Goal: Task Accomplishment & Management: Manage account settings

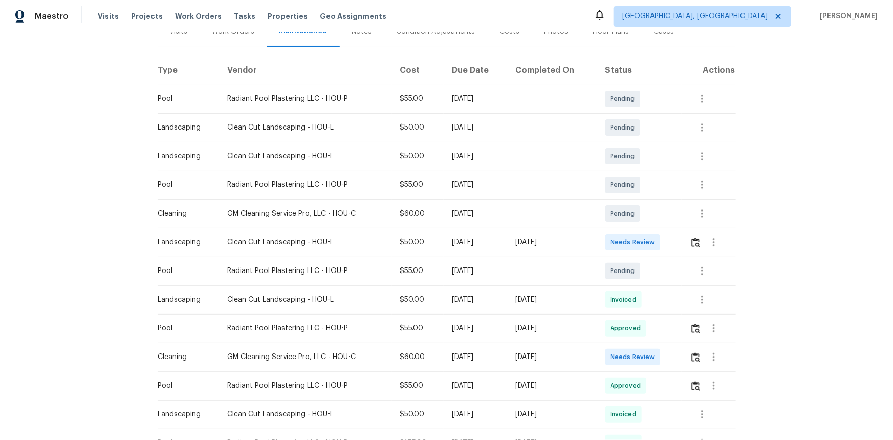
scroll to position [139, 0]
click at [693, 359] on img "button" at bounding box center [696, 357] width 9 height 10
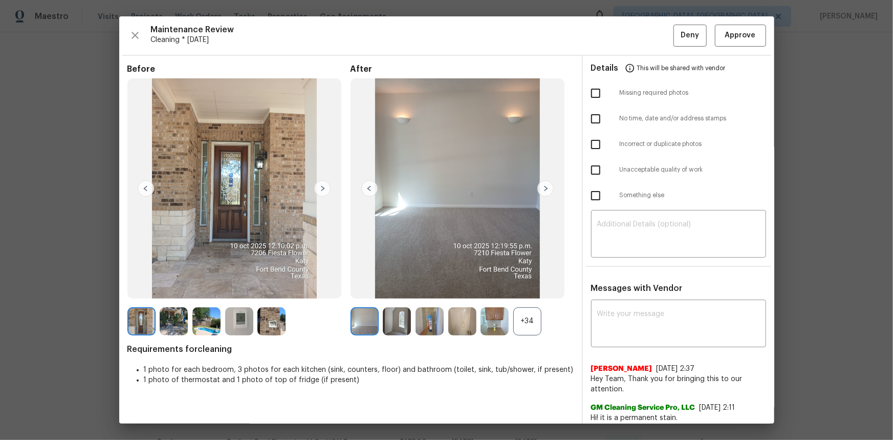
click at [238, 316] on img at bounding box center [239, 321] width 28 height 28
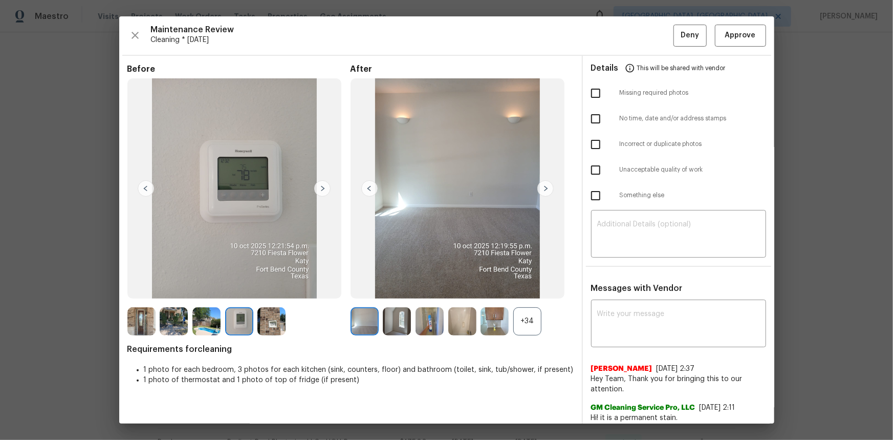
click at [238, 316] on img at bounding box center [239, 321] width 28 height 28
click at [247, 323] on img at bounding box center [239, 321] width 28 height 28
click at [741, 34] on span "Approve" at bounding box center [740, 35] width 31 height 13
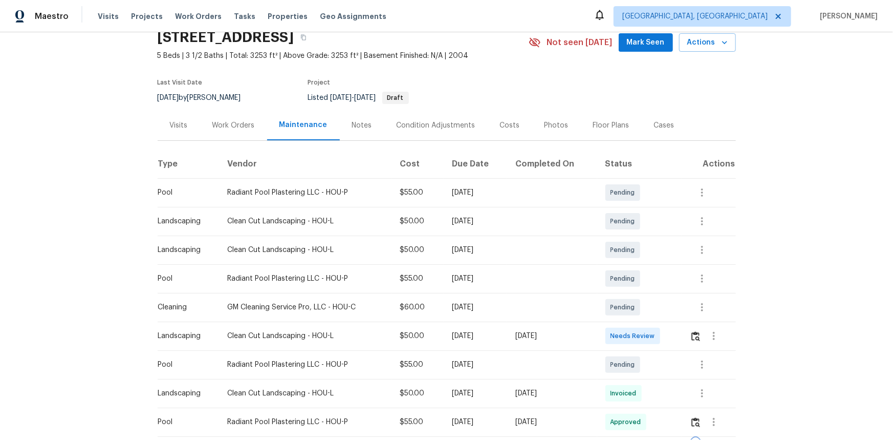
scroll to position [0, 0]
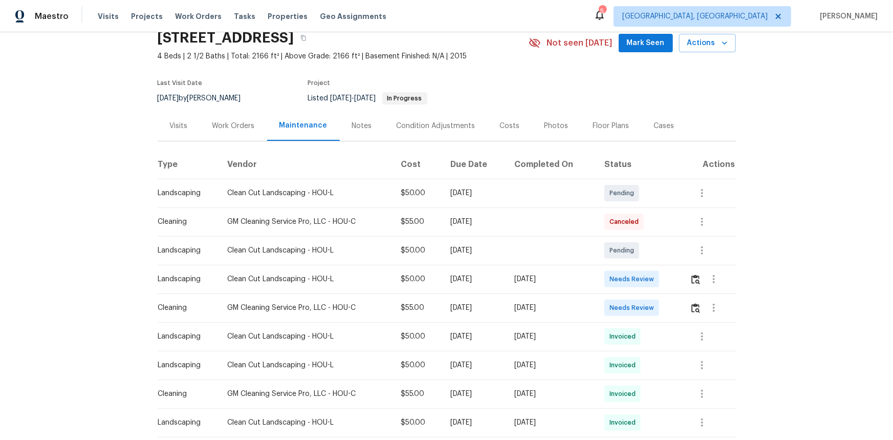
scroll to position [139, 0]
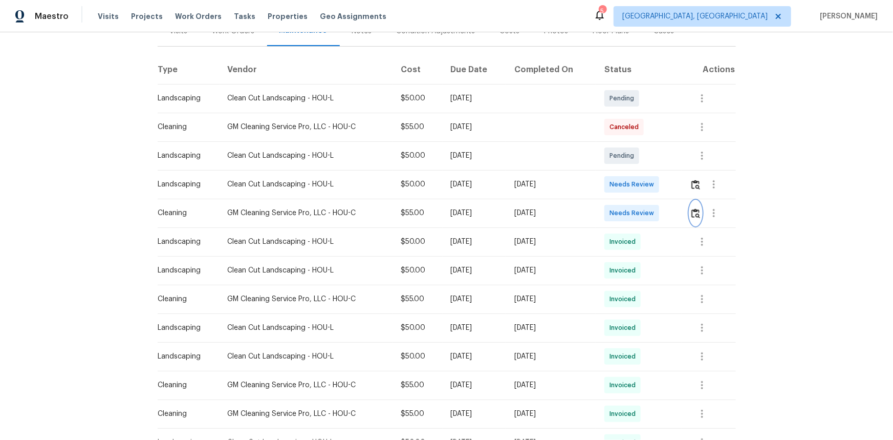
click at [635, 212] on img "button" at bounding box center [696, 213] width 9 height 10
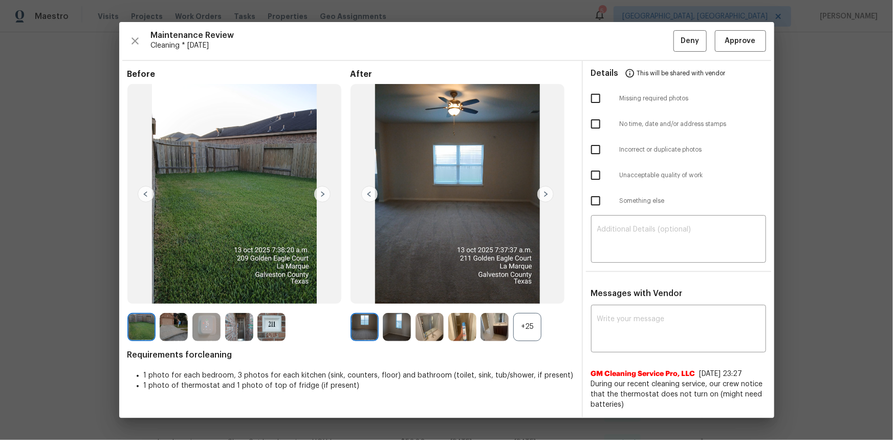
click at [529, 294] on div "+25" at bounding box center [527, 327] width 28 height 28
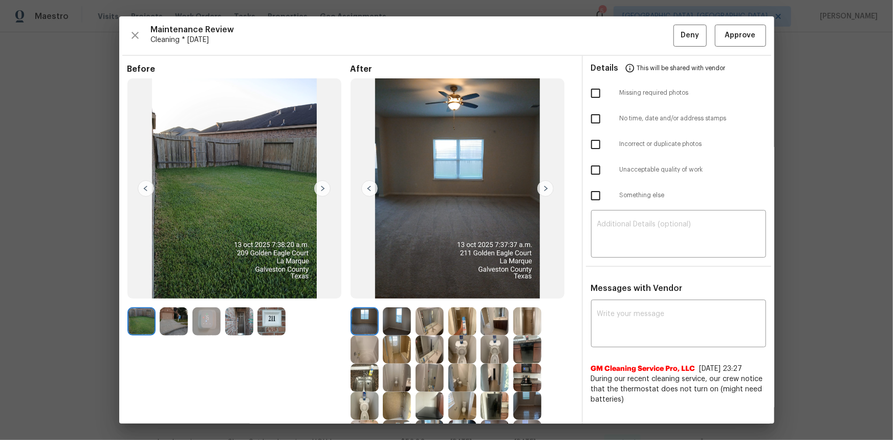
click at [208, 294] on img at bounding box center [206, 321] width 28 height 28
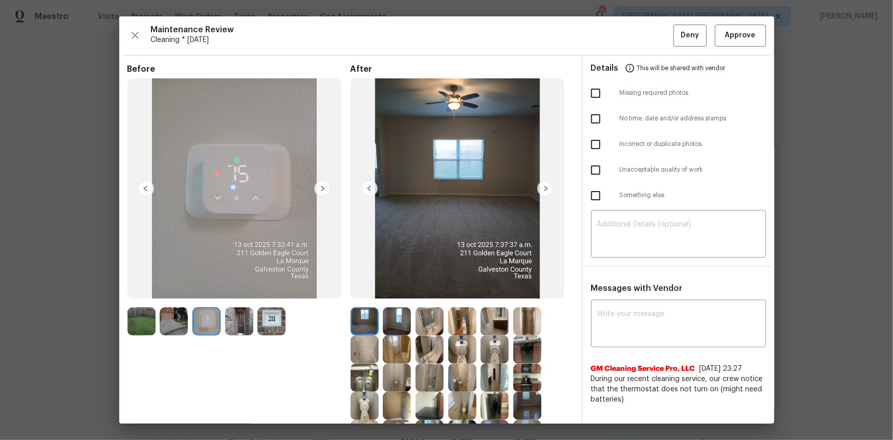
click at [208, 294] on img at bounding box center [206, 321] width 28 height 28
click at [635, 44] on button "Approve" at bounding box center [740, 36] width 51 height 22
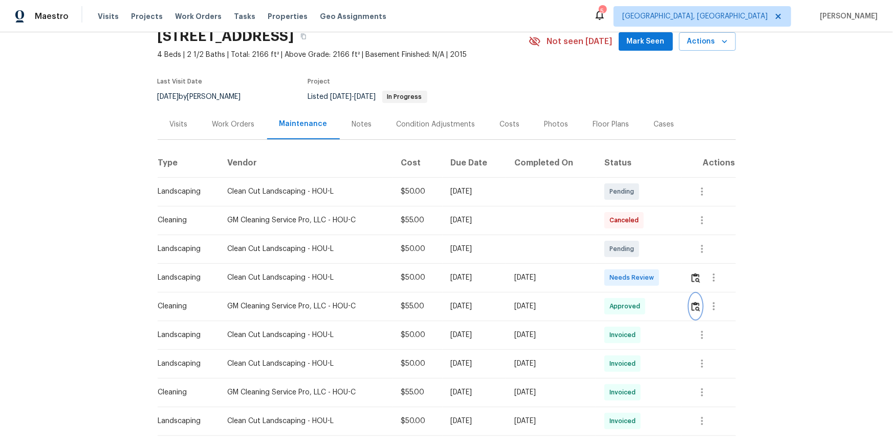
scroll to position [0, 0]
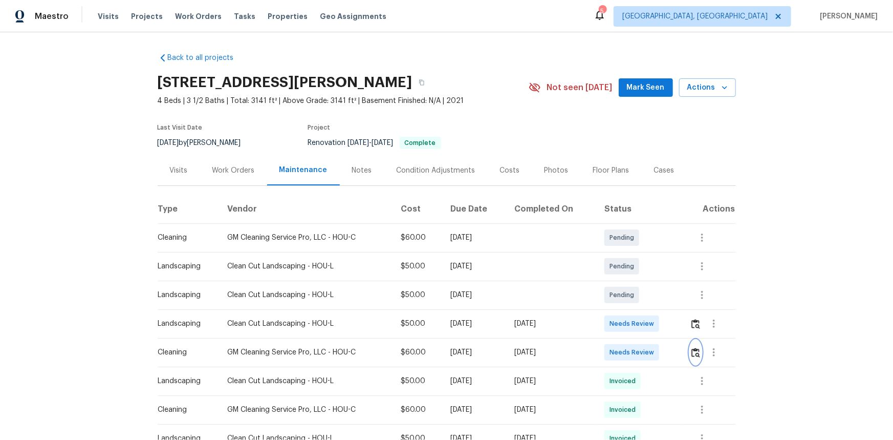
click at [694, 353] on img "button" at bounding box center [696, 353] width 9 height 10
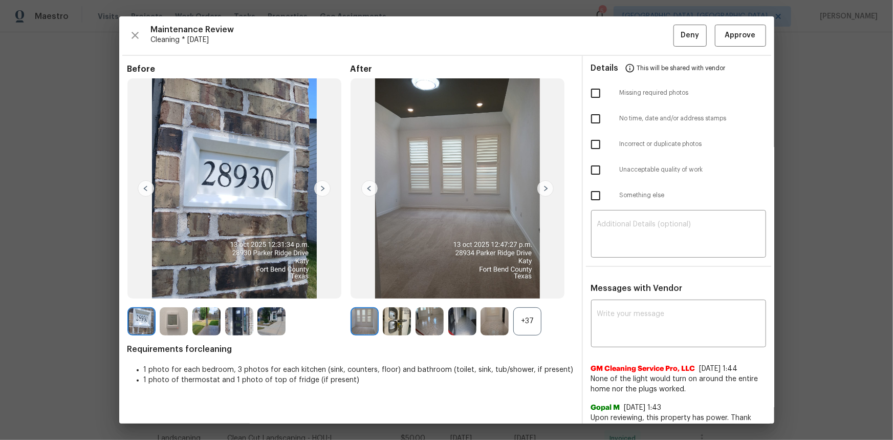
click at [173, 327] on img at bounding box center [174, 321] width 28 height 28
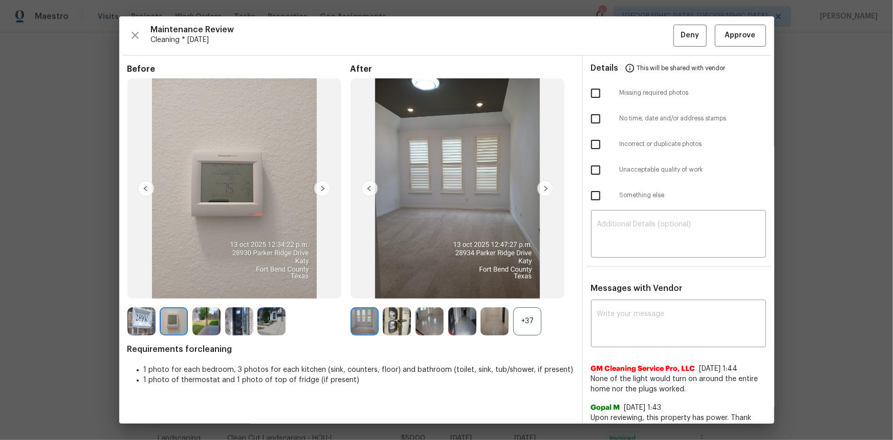
click at [527, 326] on div "+37" at bounding box center [527, 321] width 28 height 28
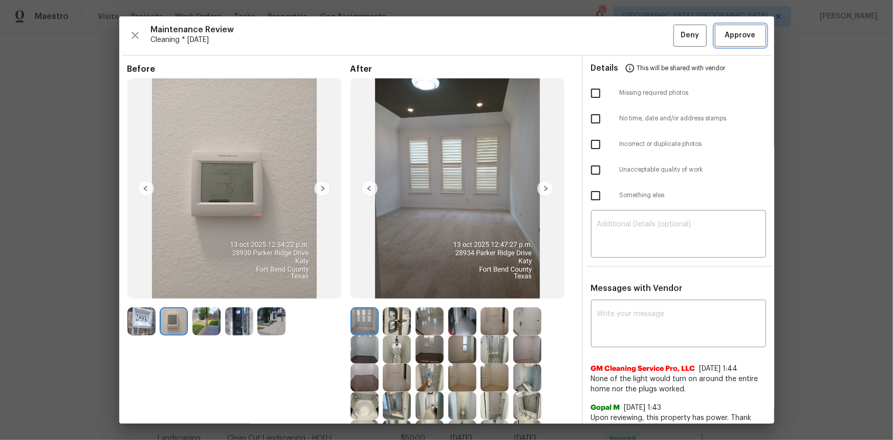
click at [725, 40] on span "Approve" at bounding box center [740, 35] width 31 height 13
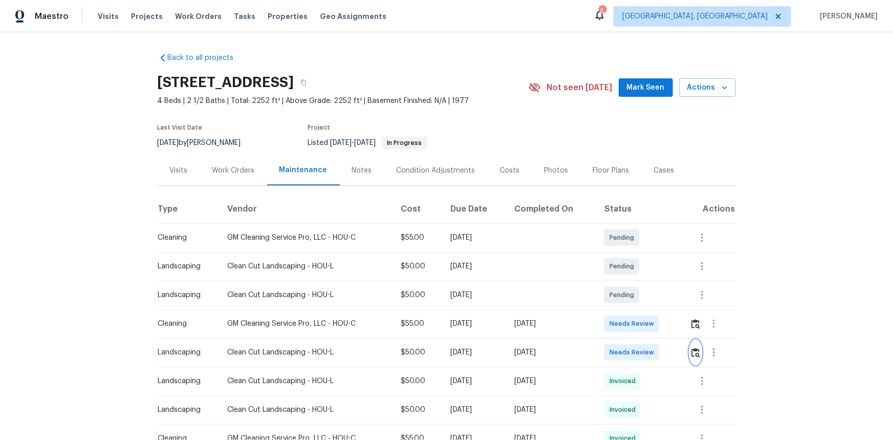
click at [635, 294] on img "button" at bounding box center [696, 353] width 9 height 10
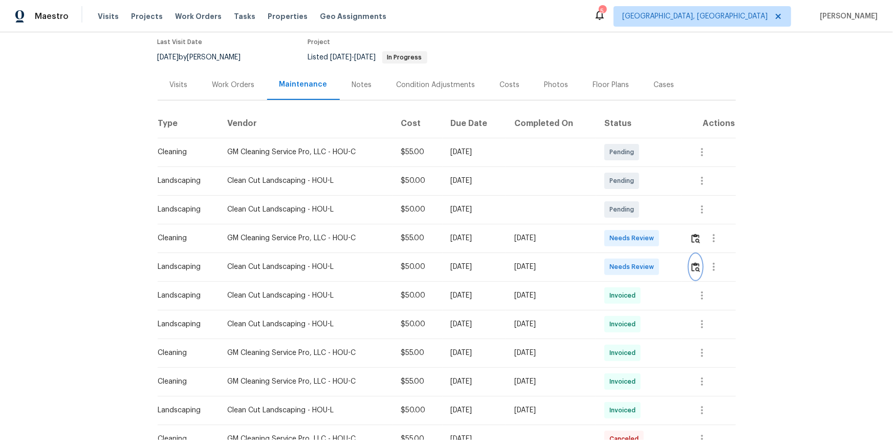
scroll to position [93, 0]
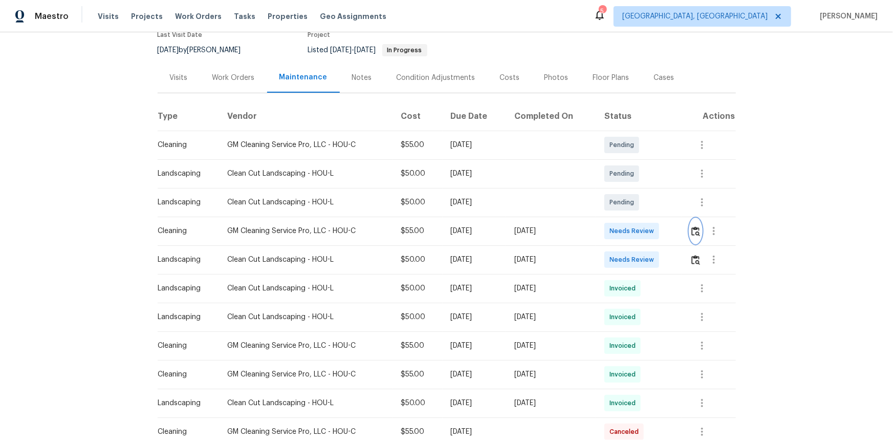
click at [635, 228] on img "button" at bounding box center [696, 231] width 9 height 10
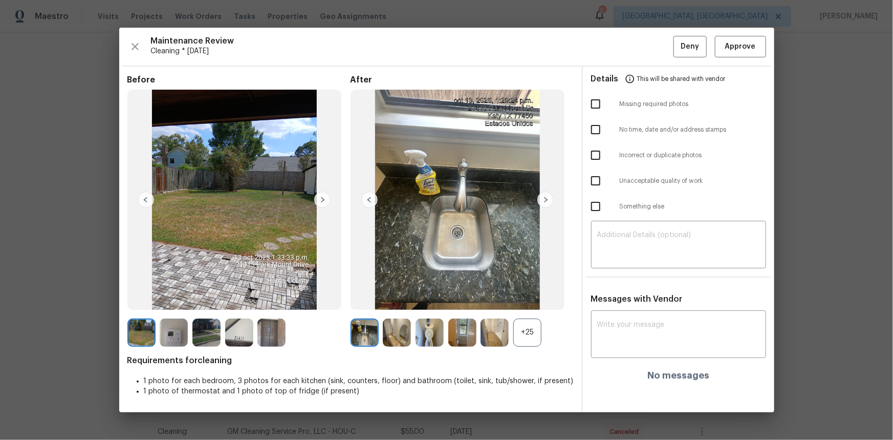
click at [526, 294] on div "+25" at bounding box center [527, 332] width 28 height 28
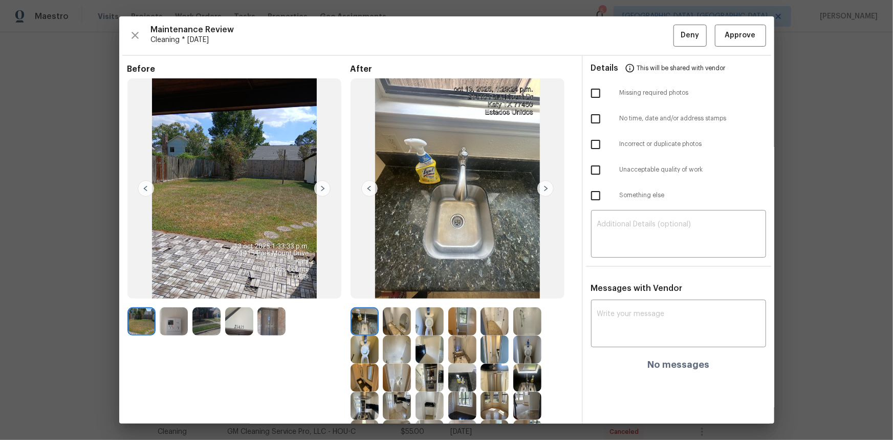
click at [173, 294] on img at bounding box center [174, 321] width 28 height 28
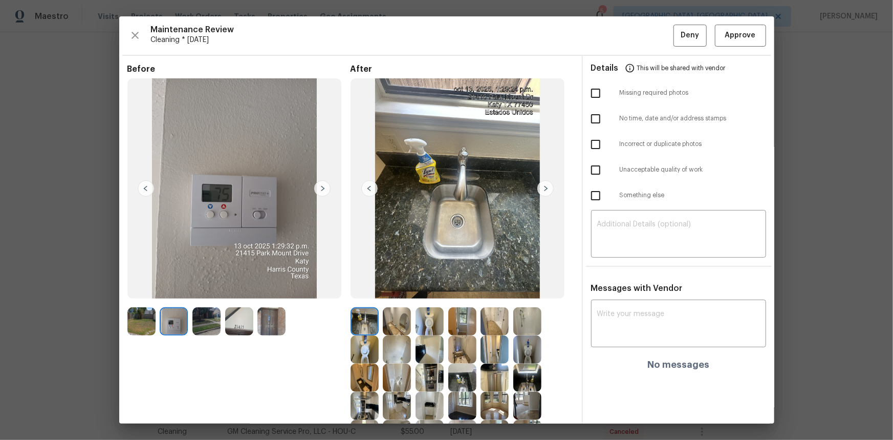
click at [173, 294] on img at bounding box center [174, 321] width 28 height 28
click at [635, 34] on span "Approve" at bounding box center [740, 35] width 31 height 13
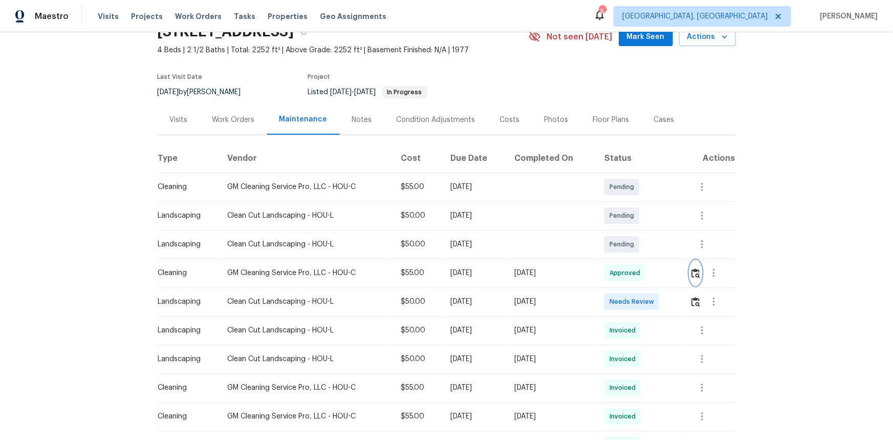
scroll to position [0, 0]
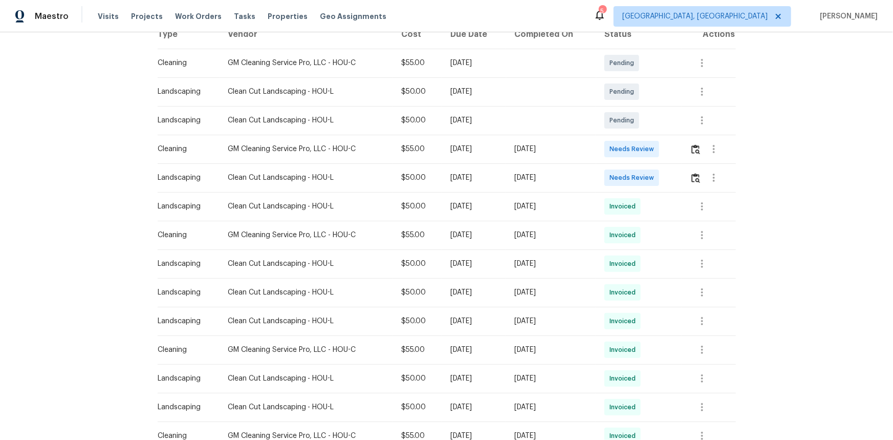
scroll to position [20, 0]
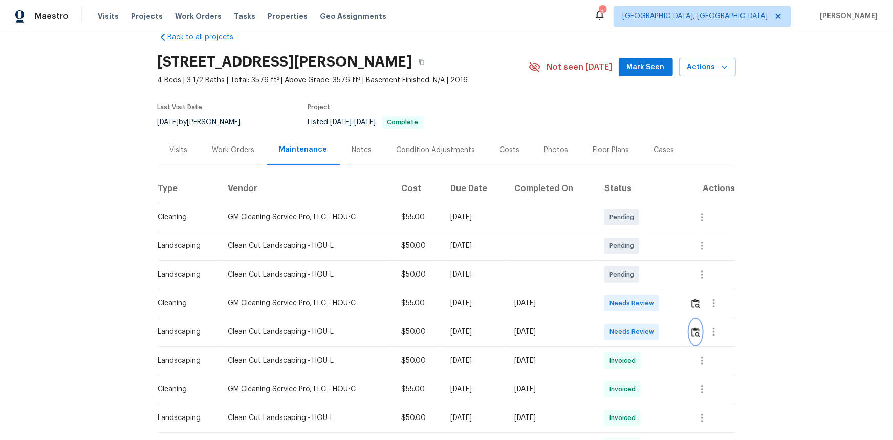
click at [635, 294] on img "button" at bounding box center [696, 332] width 9 height 10
click at [635, 294] on img "button" at bounding box center [696, 303] width 9 height 10
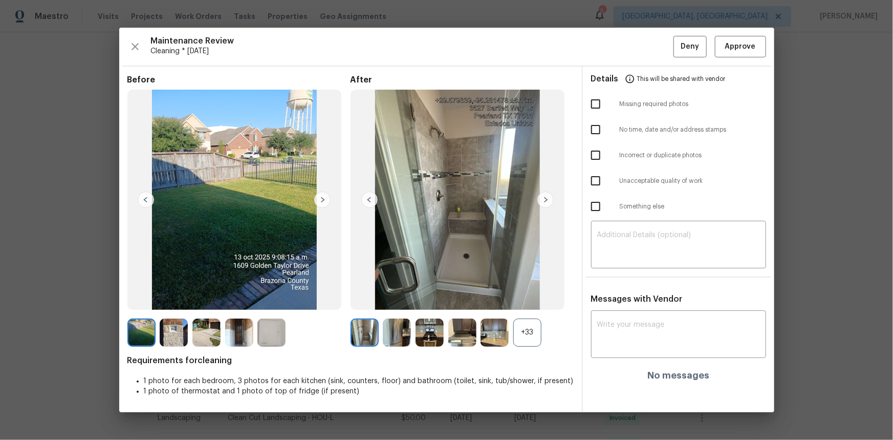
click at [583, 294] on div "x ​ No messages" at bounding box center [678, 347] width 191 height 68
click at [613, 294] on textarea at bounding box center [678, 335] width 163 height 29
paste textarea "Maintenance Audit Team: Hello! Unfortunately, this cleaning visit completed on …"
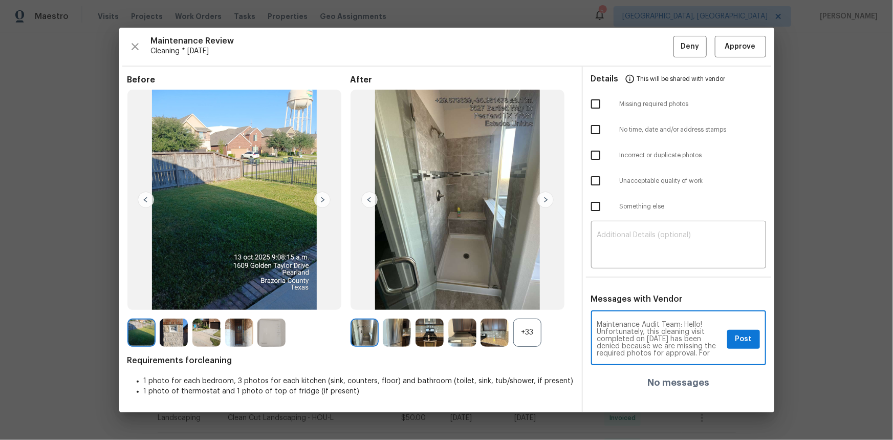
scroll to position [114, 0]
type textarea "Maintenance Audit Team: Hello! Unfortunately, this cleaning visit completed on …"
click at [615, 244] on textarea at bounding box center [678, 245] width 163 height 29
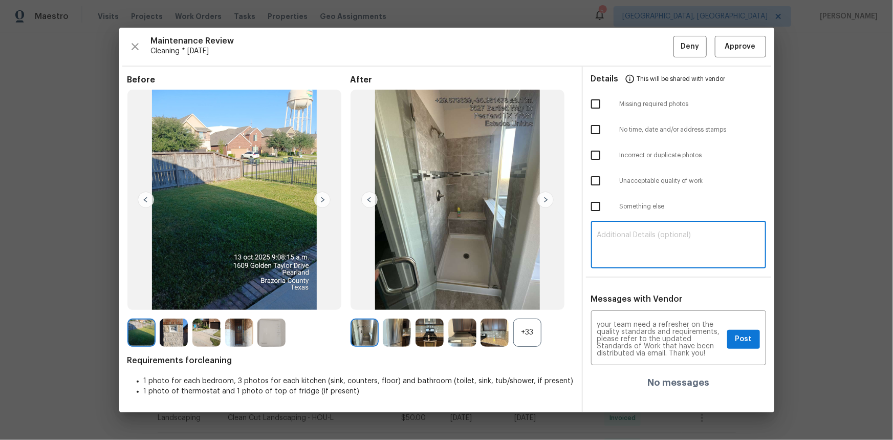
paste textarea "Maintenance Audit Team: Hello! Unfortunately, this cleaning visit completed on …"
type textarea "Maintenance Audit Team: Hello! Unfortunately, this cleaning visit completed on …"
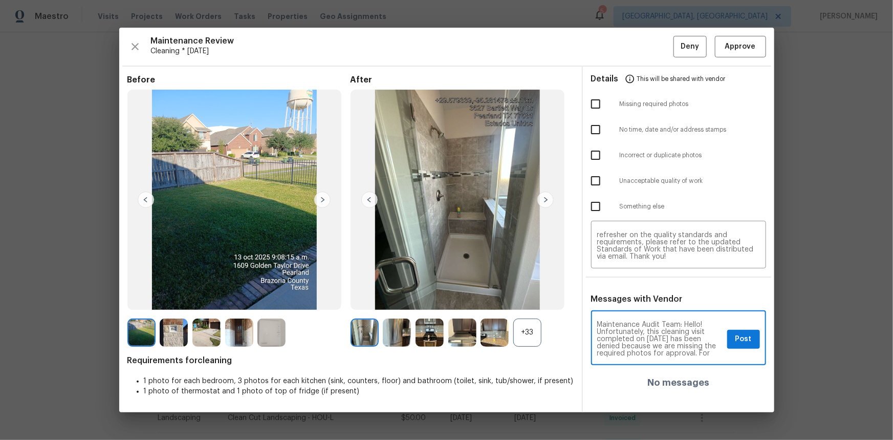
drag, startPoint x: 688, startPoint y: 331, endPoint x: 661, endPoint y: 331, distance: 27.1
click at [635, 294] on textarea "Maintenance Audit Team: Hello! Unfortunately, this cleaning visit completed on …" at bounding box center [660, 339] width 126 height 36
drag, startPoint x: 681, startPoint y: 338, endPoint x: 647, endPoint y: 337, distance: 34.3
click at [635, 294] on textarea "Maintenance Audit Team: Hello! Unfortunately, this cleaning visit completed on …" at bounding box center [660, 339] width 126 height 36
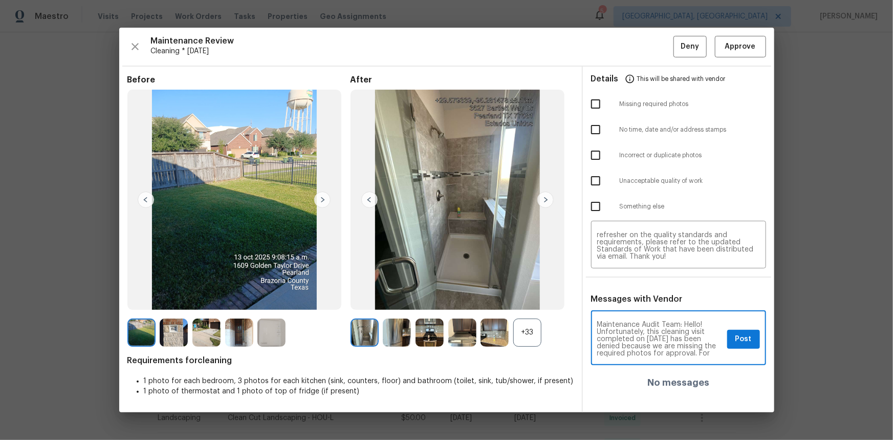
scroll to position [18, 0]
click at [524, 294] on div "+33" at bounding box center [527, 332] width 28 height 28
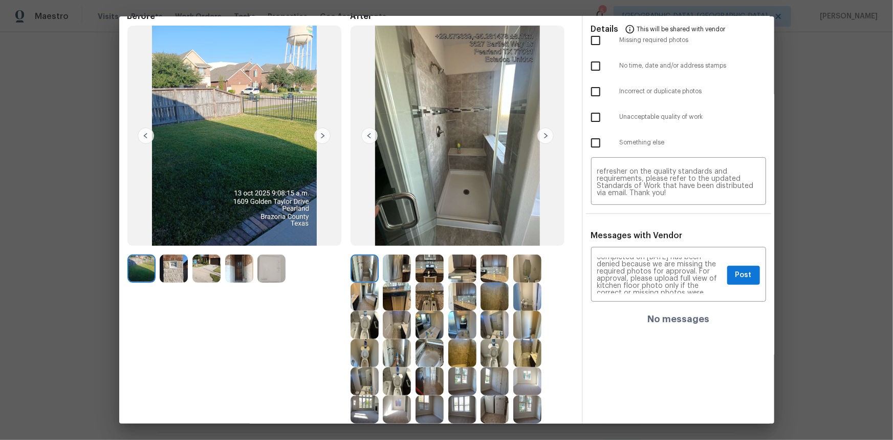
scroll to position [46, 0]
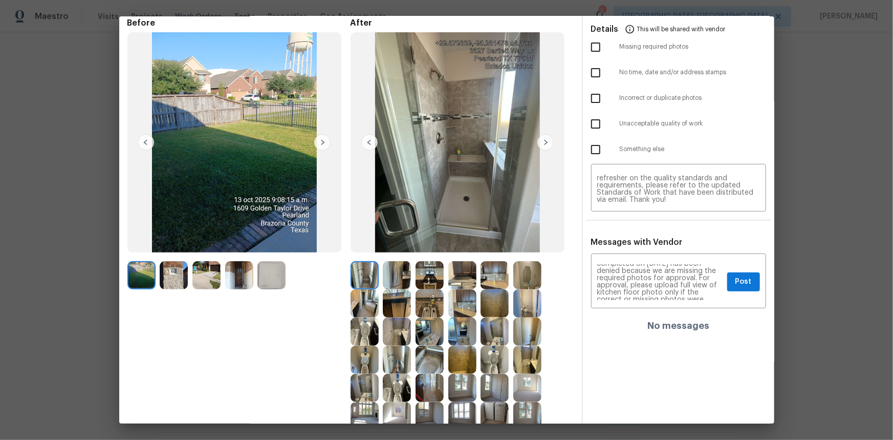
click at [276, 274] on img at bounding box center [272, 275] width 28 height 28
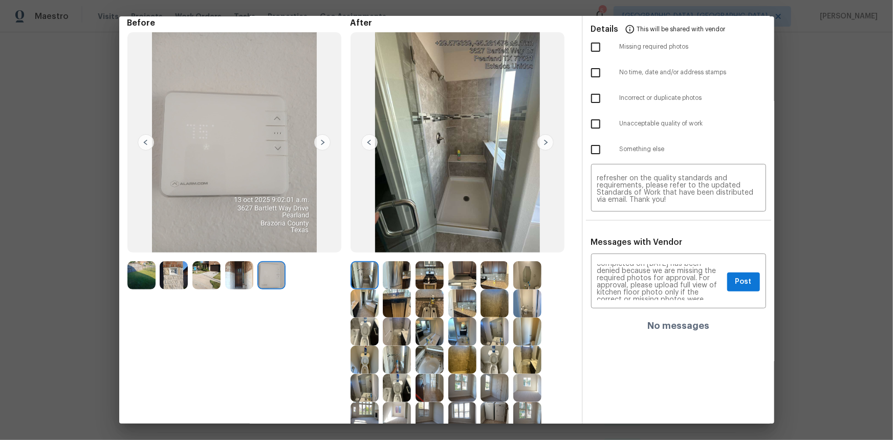
click at [276, 274] on img at bounding box center [272, 275] width 28 height 28
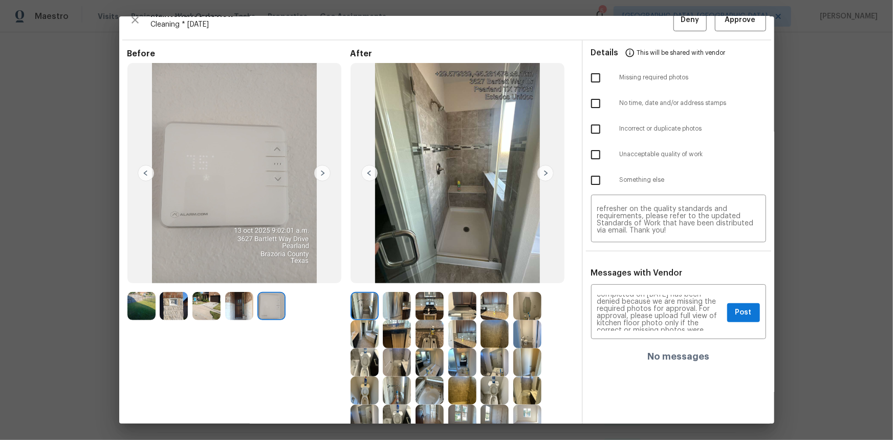
scroll to position [0, 0]
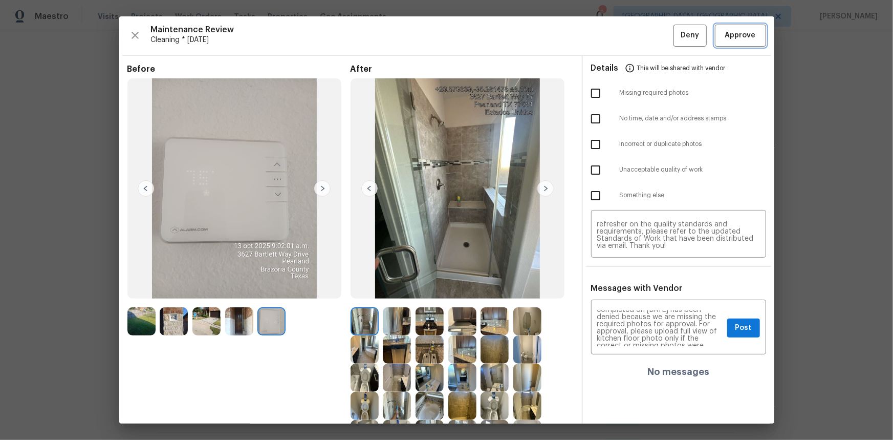
click at [635, 35] on span "Approve" at bounding box center [740, 35] width 31 height 13
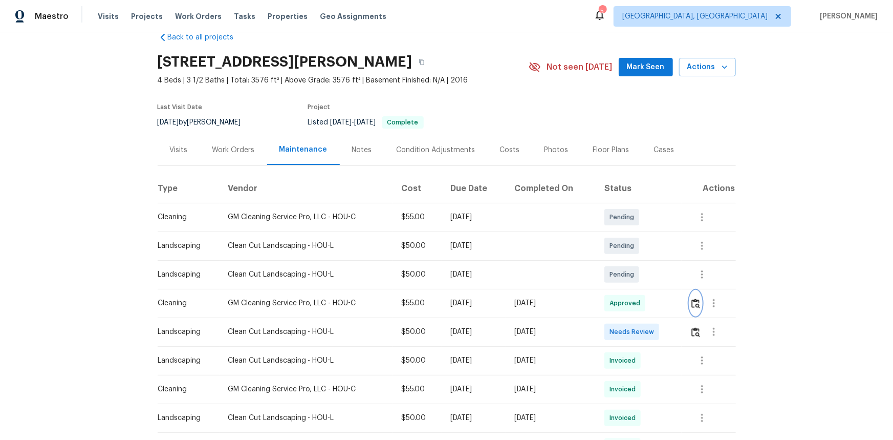
click at [635, 294] on button "button" at bounding box center [696, 303] width 12 height 25
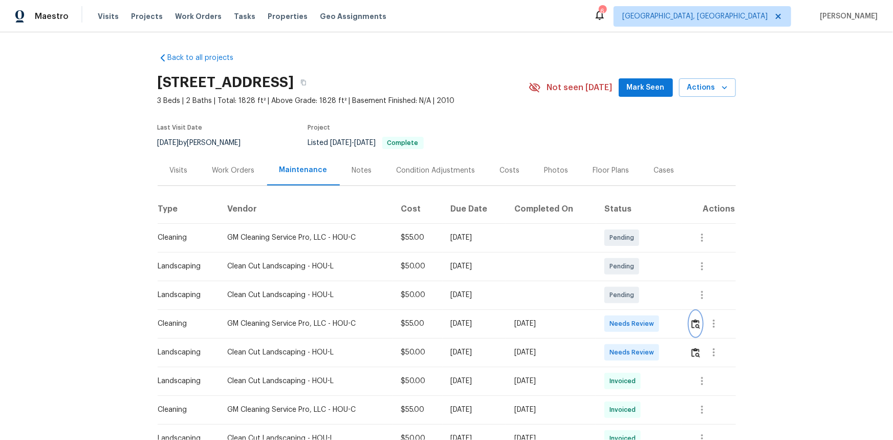
click at [635, 294] on img "button" at bounding box center [696, 324] width 9 height 10
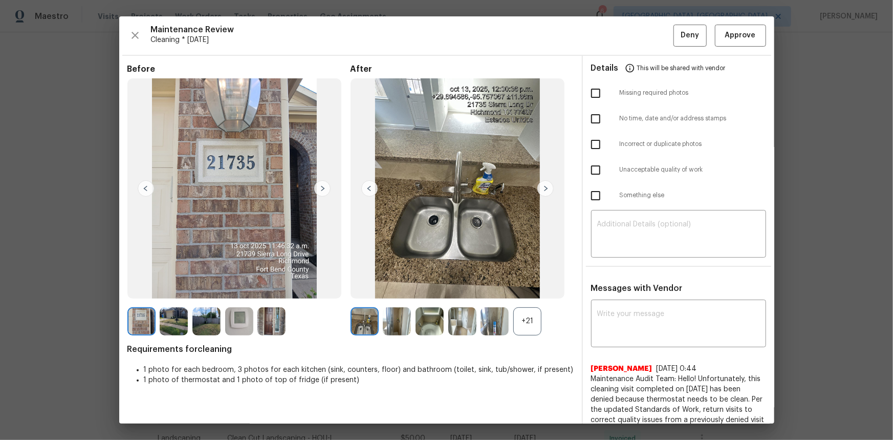
click at [245, 294] on img at bounding box center [239, 321] width 28 height 28
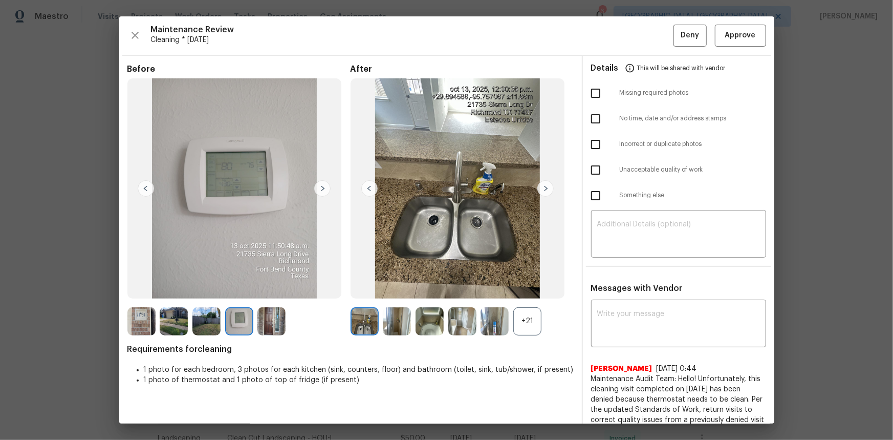
click at [244, 294] on img at bounding box center [239, 321] width 28 height 28
click at [635, 38] on span "Approve" at bounding box center [740, 35] width 31 height 13
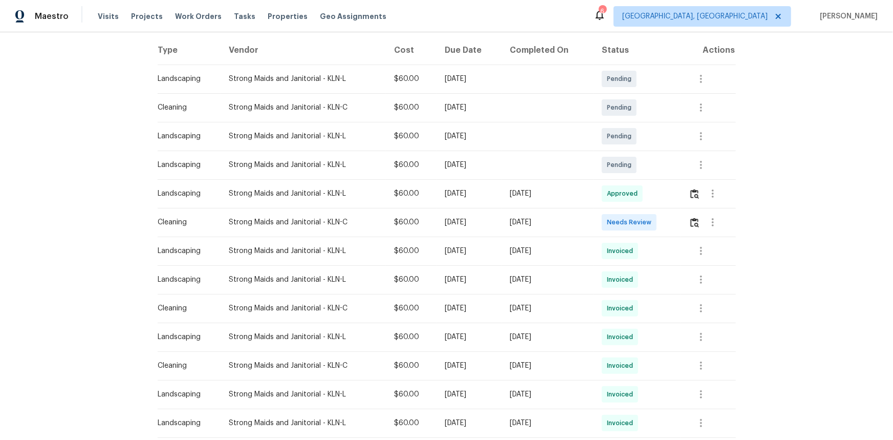
scroll to position [186, 0]
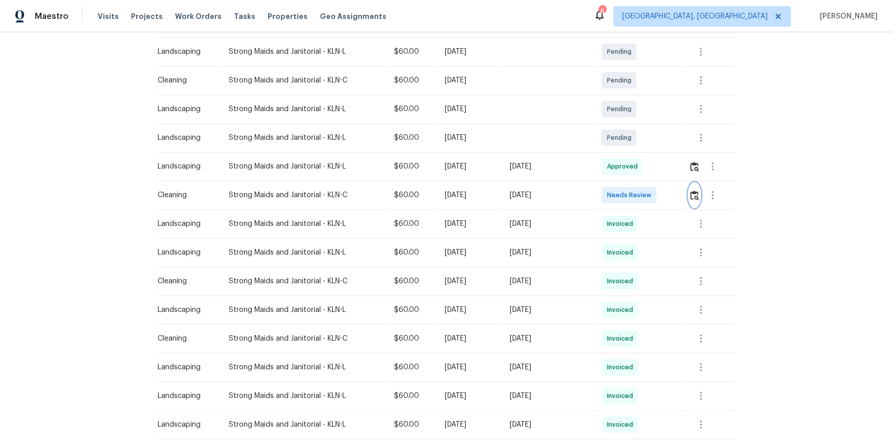
click at [635, 188] on button "button" at bounding box center [695, 195] width 12 height 25
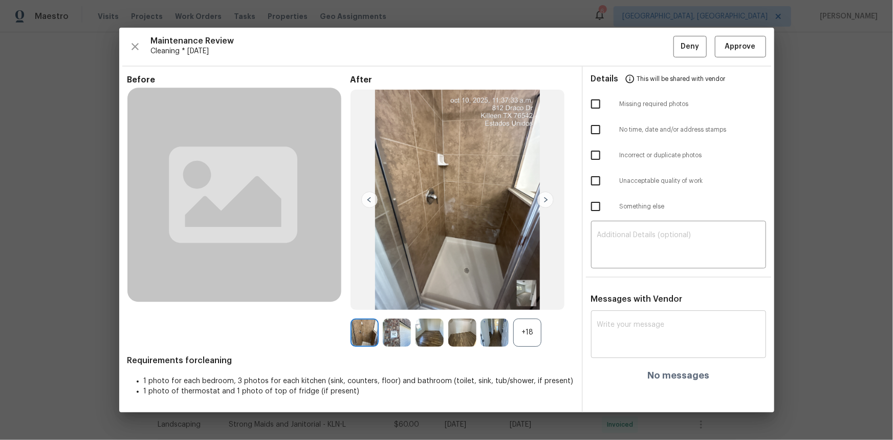
click at [604, 294] on textarea at bounding box center [678, 335] width 163 height 29
paste textarea "Maintenance Audit Team: Hello! Unfortunately, this cleaning visit completed on …"
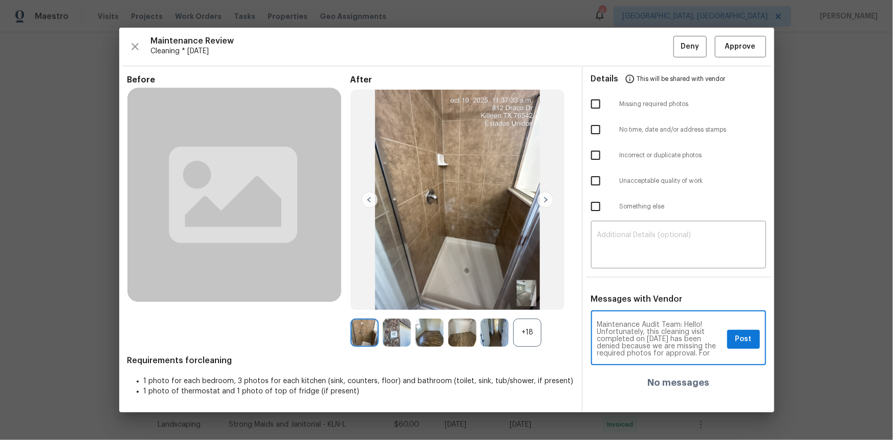
scroll to position [128, 0]
type textarea "Maintenance Audit Team: Hello! Unfortunately, this cleaning visit completed on …"
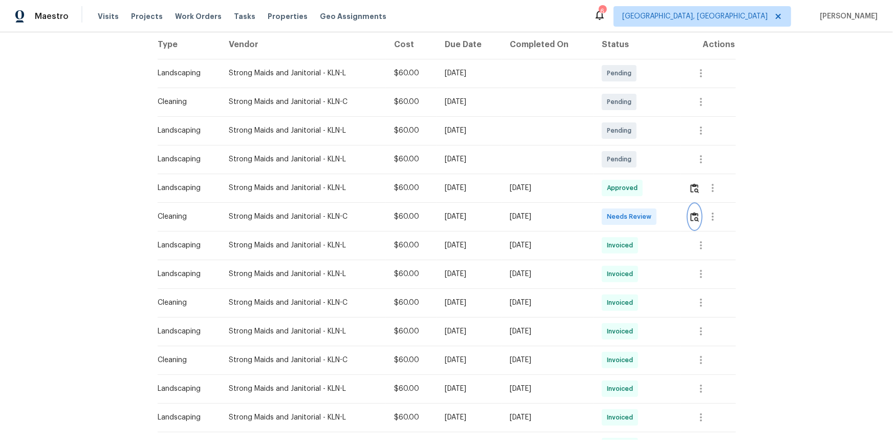
scroll to position [186, 0]
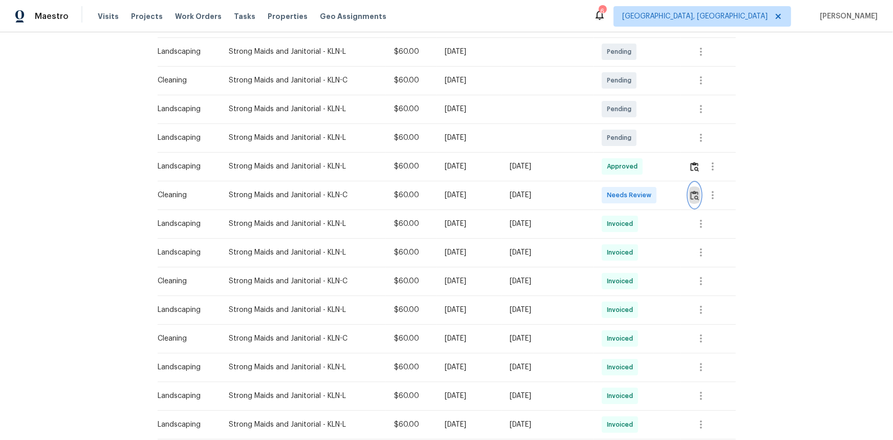
click at [635, 197] on img "button" at bounding box center [695, 195] width 9 height 10
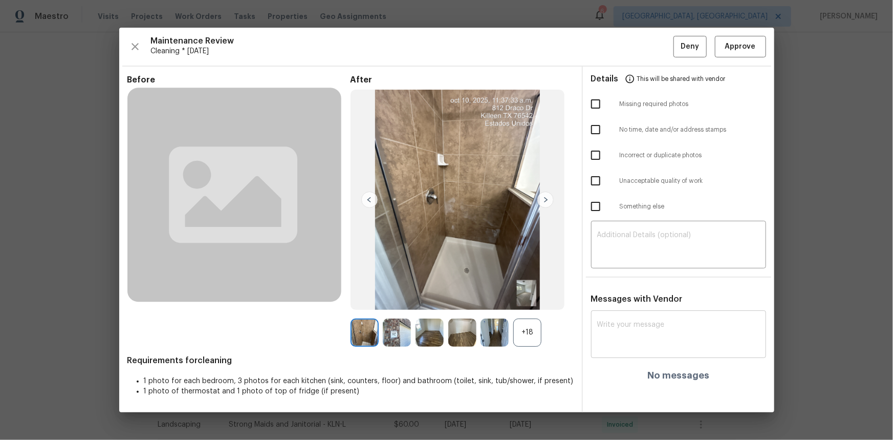
click at [618, 294] on textarea at bounding box center [678, 335] width 163 height 29
paste textarea "Maintenance Audit Team: Hello! Unfortunately, this cleaning visit completed on …"
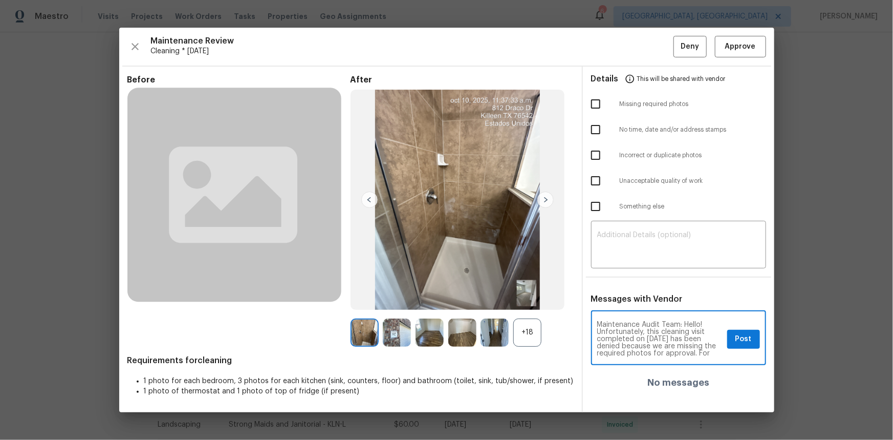
scroll to position [128, 0]
type textarea "Maintenance Audit Team: Hello! Unfortunately, this cleaning visit completed on …"
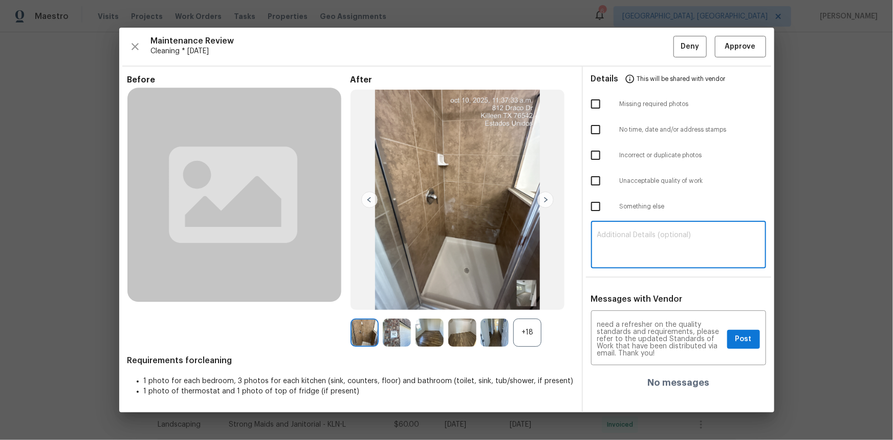
click at [617, 241] on textarea at bounding box center [678, 245] width 163 height 29
paste textarea "Maintenance Audit Team: Hello! Unfortunately, this cleaning visit completed on …"
type textarea "Maintenance Audit Team: Hello! Unfortunately, this cleaning visit completed on …"
click at [525, 294] on div "+18" at bounding box center [527, 332] width 28 height 28
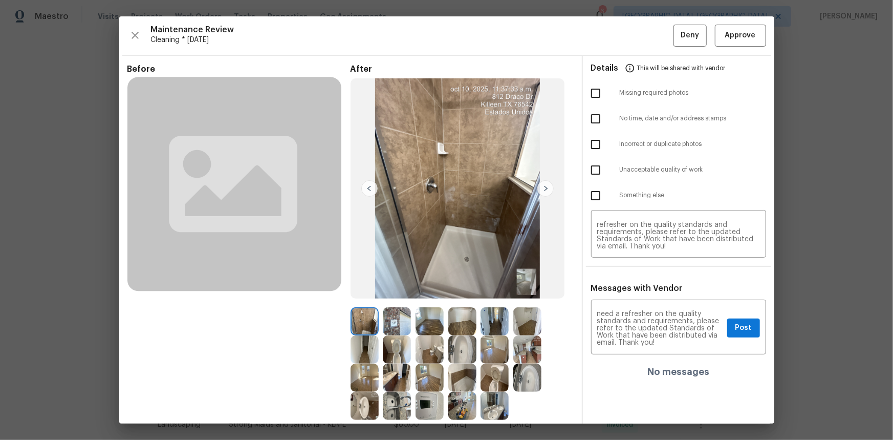
click at [421, 294] on img at bounding box center [430, 406] width 28 height 28
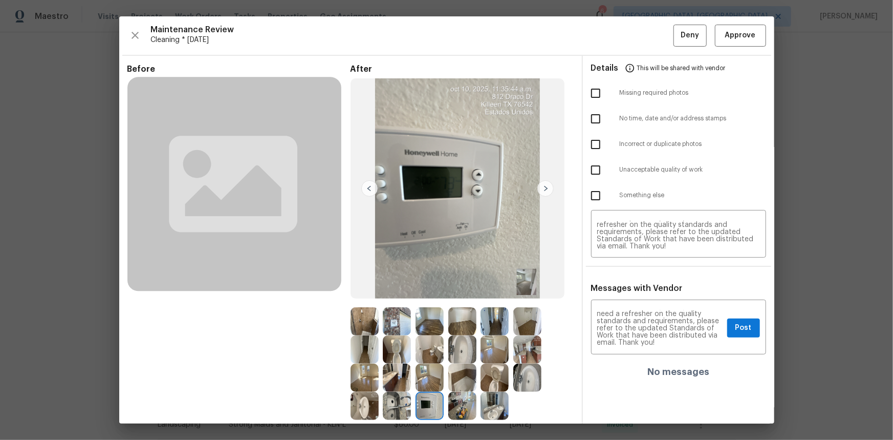
click at [421, 294] on img at bounding box center [430, 406] width 28 height 28
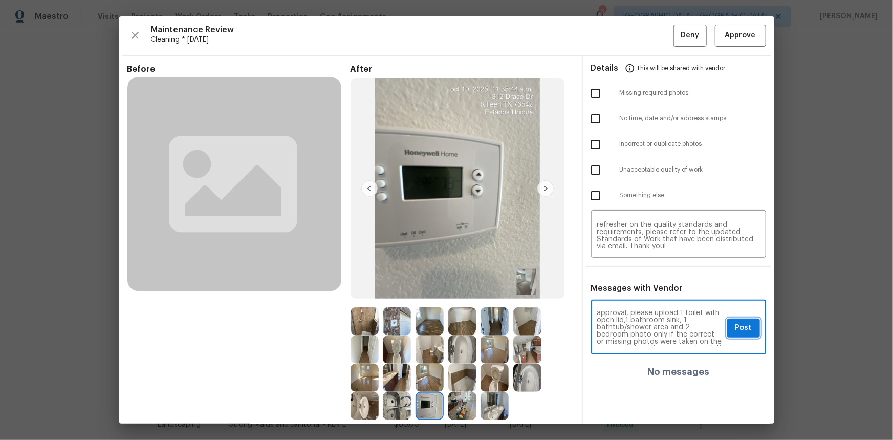
click at [635, 294] on span "Post" at bounding box center [744, 328] width 16 height 13
click at [592, 91] on input "checkbox" at bounding box center [596, 93] width 22 height 22
checkbox input "true"
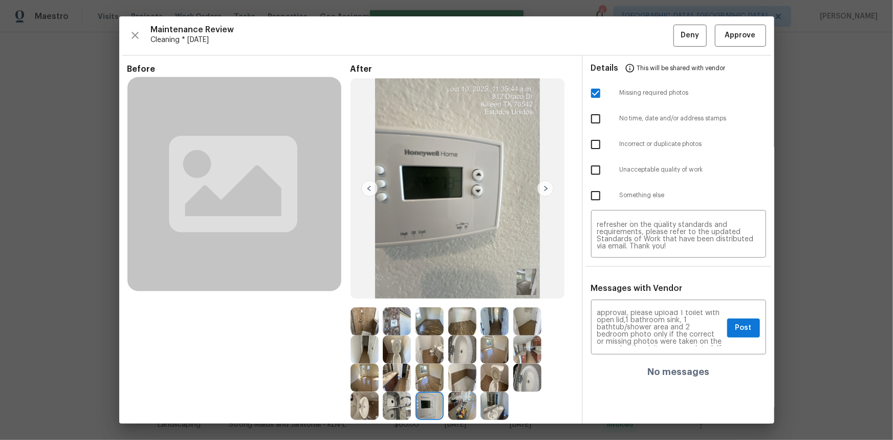
click at [635, 55] on div "Maintenance Review Cleaning * [DATE] Deny Approve Before After Requirements for…" at bounding box center [446, 219] width 655 height 407
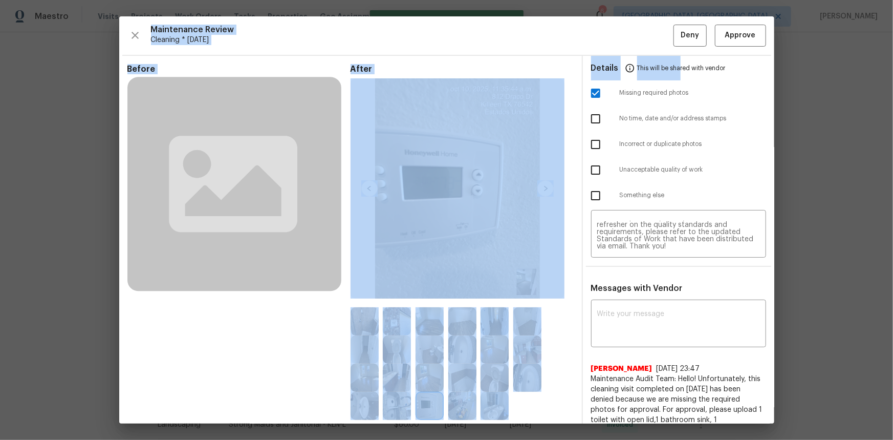
scroll to position [0, 0]
click at [635, 30] on span "Deny" at bounding box center [690, 35] width 18 height 13
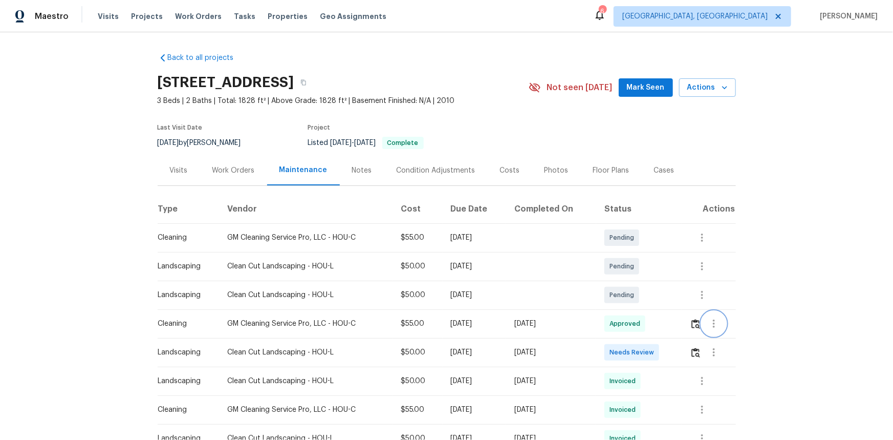
click at [635, 294] on icon "button" at bounding box center [714, 323] width 12 height 12
click at [635, 294] on li "View details" at bounding box center [737, 340] width 72 height 17
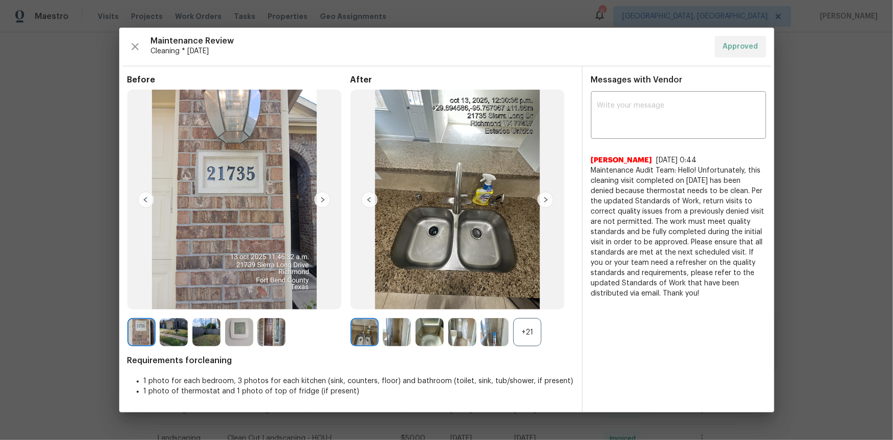
drag, startPoint x: 885, startPoint y: 267, endPoint x: 626, endPoint y: 155, distance: 282.5
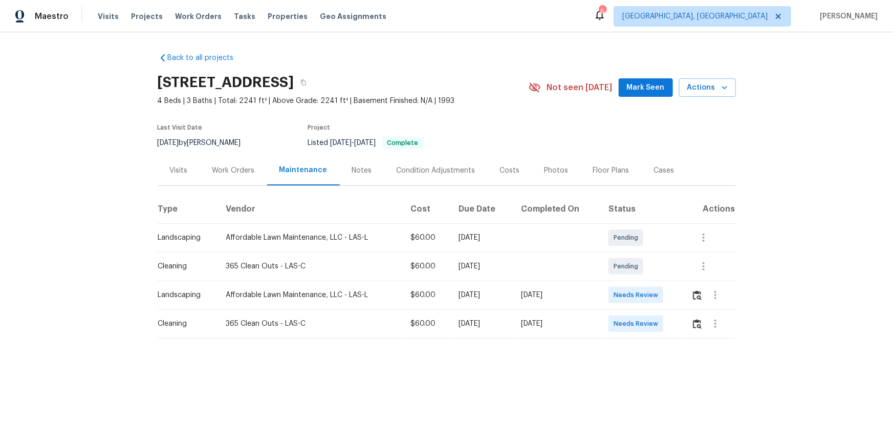
click at [635, 294] on td at bounding box center [709, 323] width 53 height 29
click at [635, 294] on img "button" at bounding box center [697, 324] width 9 height 10
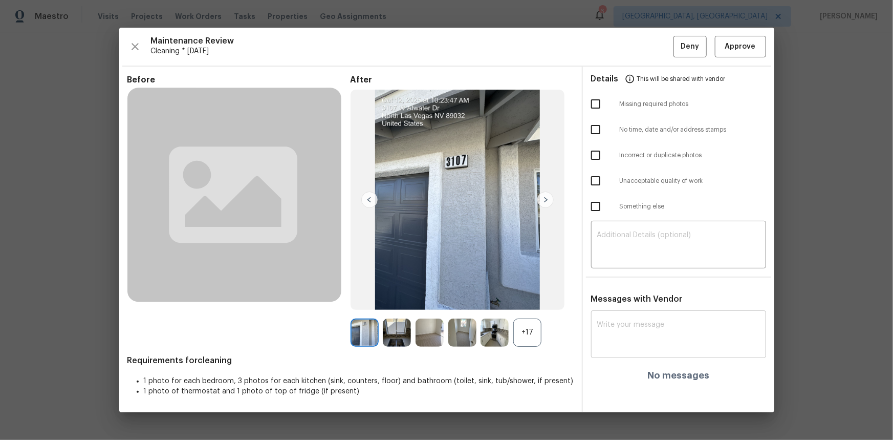
click at [607, 294] on textarea at bounding box center [678, 335] width 163 height 29
click at [526, 294] on div "+17" at bounding box center [527, 332] width 28 height 28
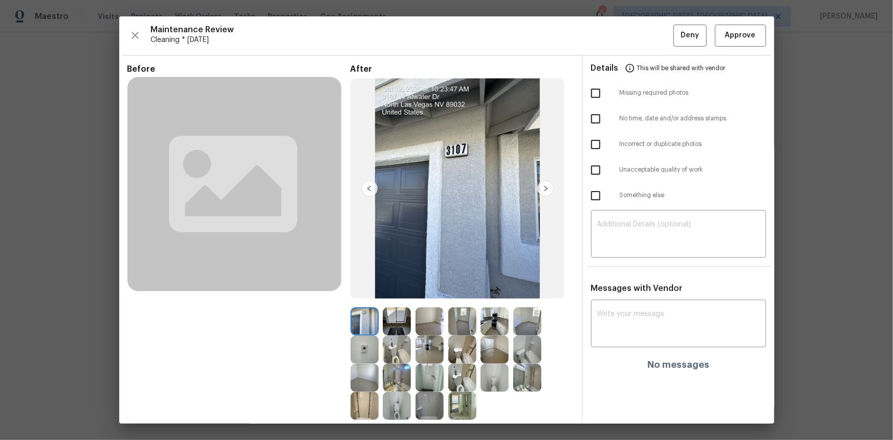
click at [374, 294] on img at bounding box center [365, 349] width 28 height 28
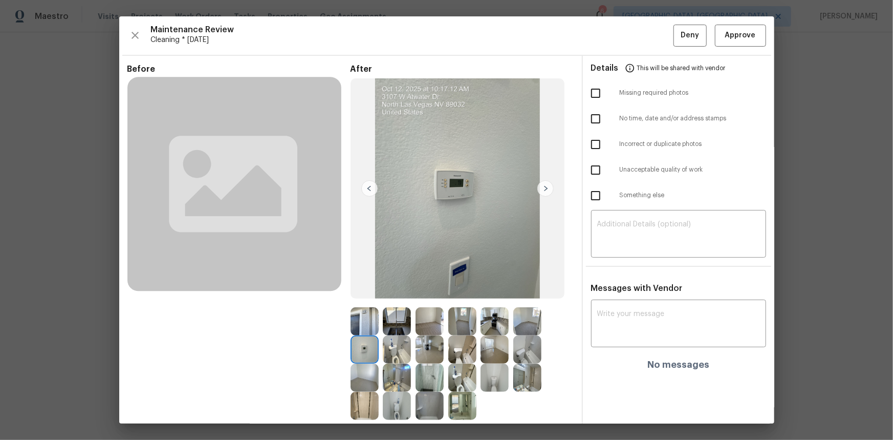
click at [366, 294] on img at bounding box center [365, 349] width 28 height 28
click at [609, 294] on textarea at bounding box center [678, 324] width 163 height 29
paste textarea "Maintenance Audit Team: Hello! Unfortunately, this cleaning visit completed on …"
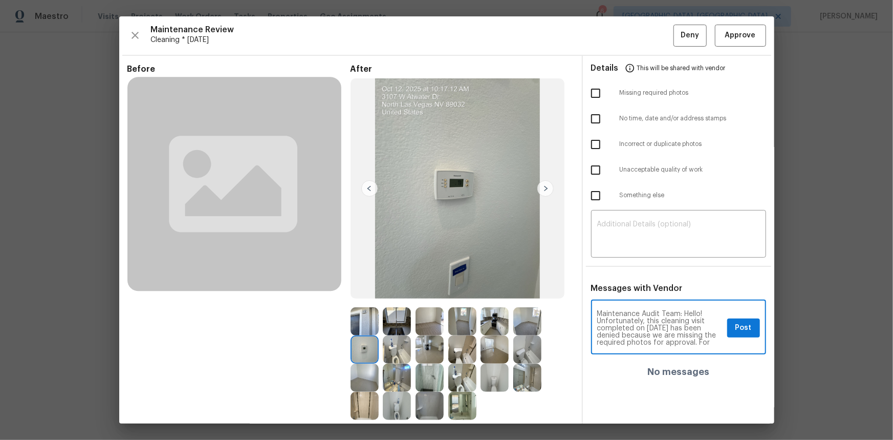
scroll to position [122, 0]
type textarea "Maintenance Audit Team: Hello! Unfortunately, this cleaning visit completed on …"
click at [626, 228] on textarea at bounding box center [678, 235] width 163 height 29
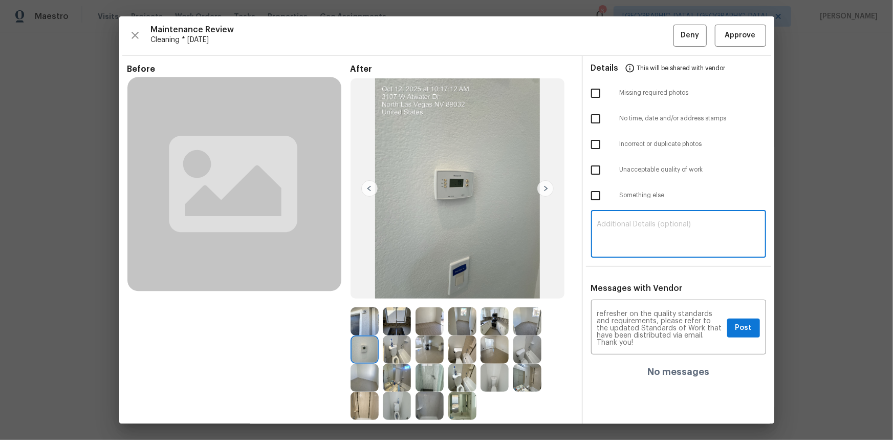
paste textarea "Maintenance Audit Team: Hello! Unfortunately, this cleaning visit completed on …"
type textarea "Maintenance Audit Team: Hello! Unfortunately, this cleaning visit completed on …"
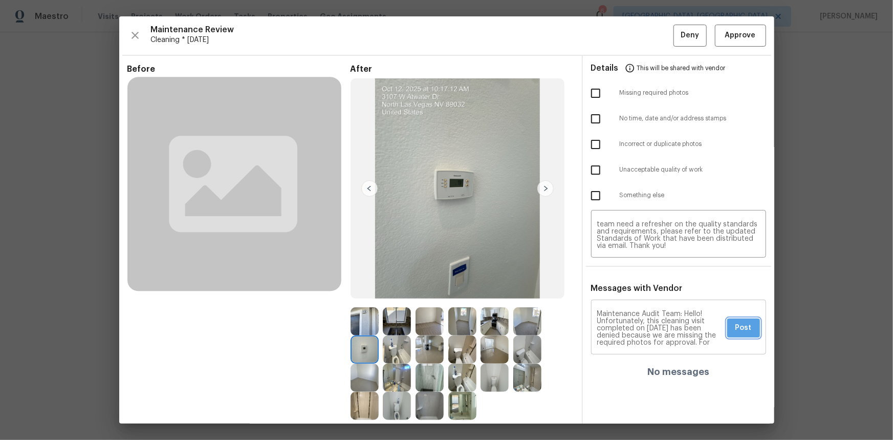
click at [635, 294] on button "Post" at bounding box center [743, 327] width 33 height 19
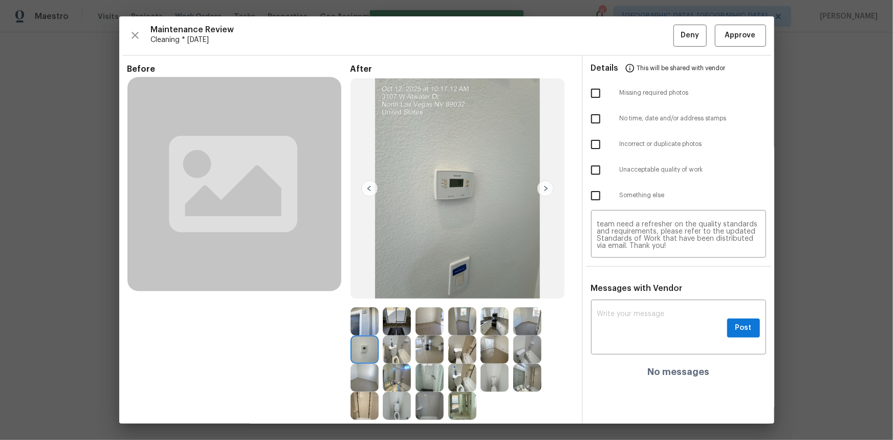
click at [585, 94] on input "checkbox" at bounding box center [596, 93] width 22 height 22
checkbox input "true"
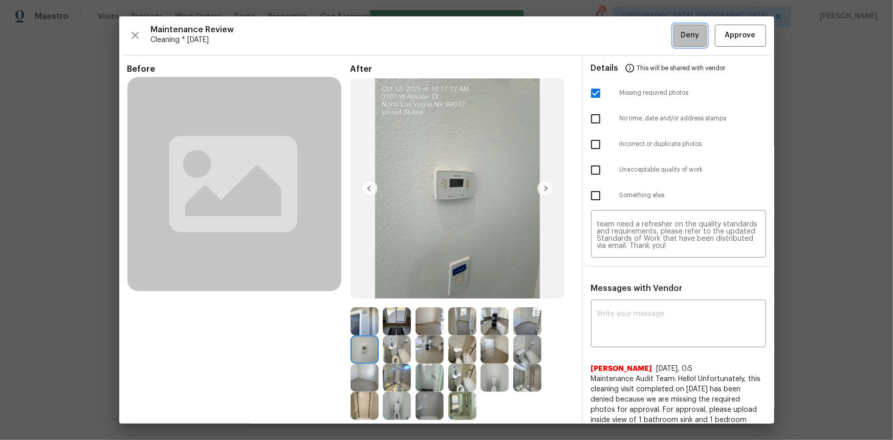
click at [635, 36] on button "Deny" at bounding box center [690, 36] width 33 height 22
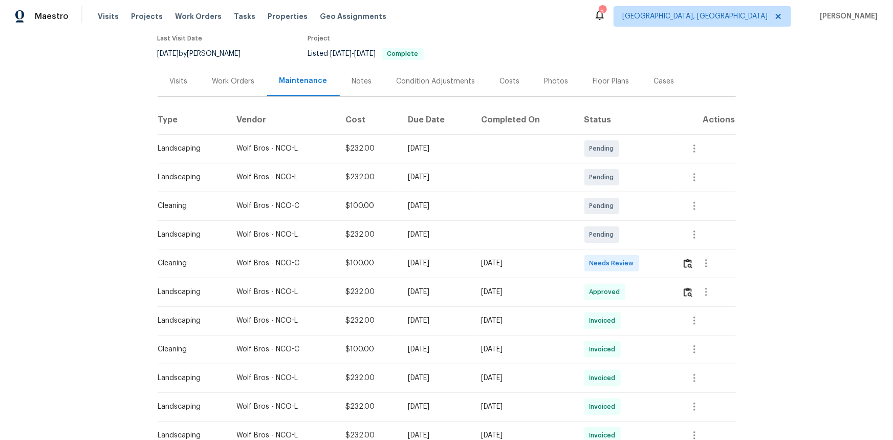
scroll to position [93, 0]
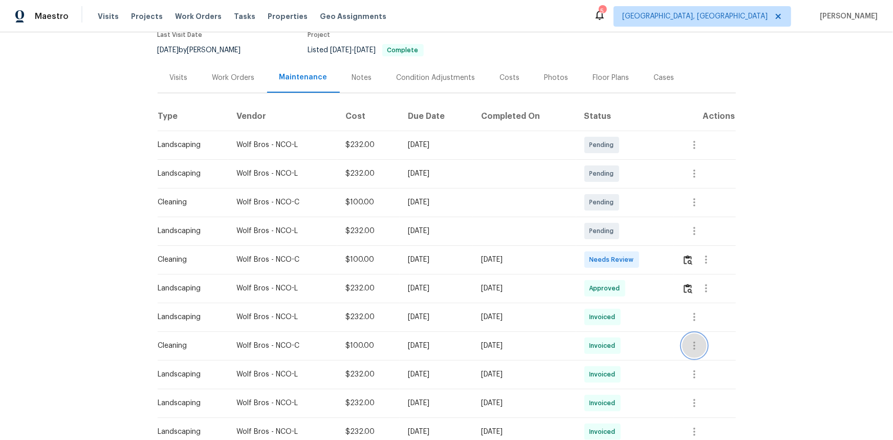
click at [635, 294] on icon "button" at bounding box center [695, 345] width 12 height 12
click at [635, 294] on li "View details" at bounding box center [718, 362] width 72 height 17
click at [635, 294] on div at bounding box center [446, 220] width 893 height 440
click at [635, 258] on img "button" at bounding box center [688, 260] width 9 height 10
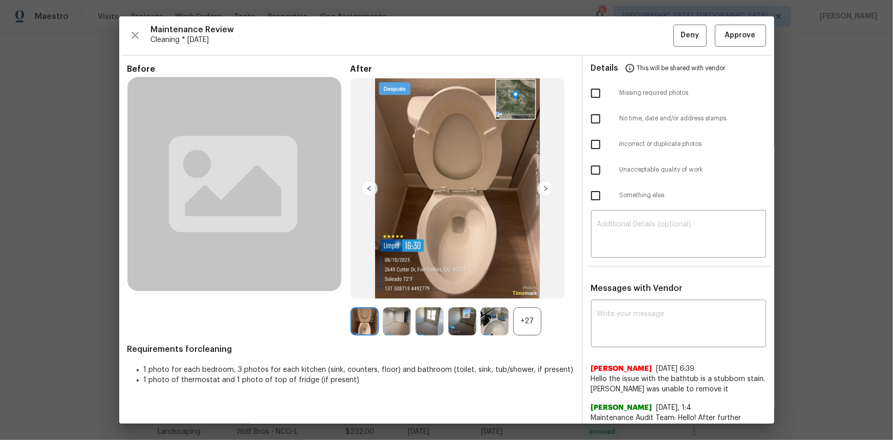
click at [526, 294] on div "+27" at bounding box center [527, 321] width 28 height 28
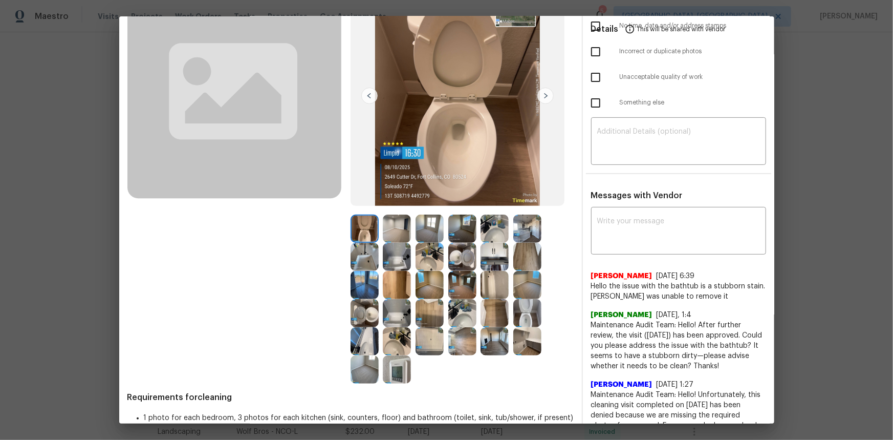
click at [391, 294] on img at bounding box center [397, 369] width 28 height 28
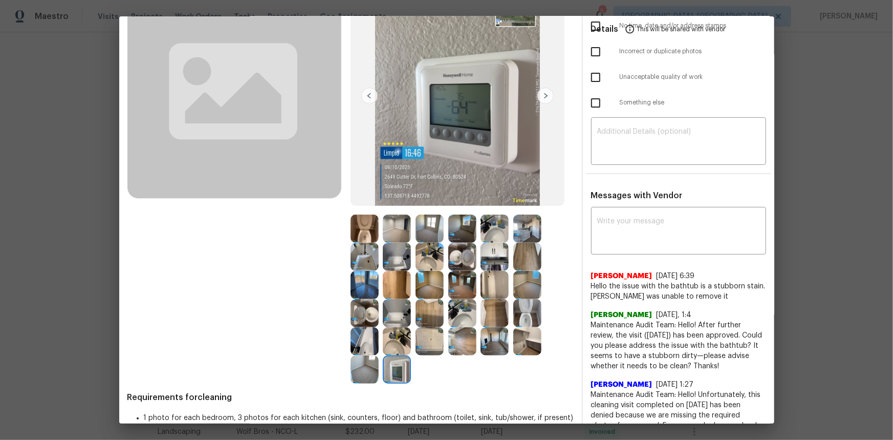
click at [391, 294] on img at bounding box center [397, 369] width 28 height 28
click at [397, 294] on img at bounding box center [397, 369] width 28 height 28
click at [395, 294] on img at bounding box center [397, 369] width 28 height 28
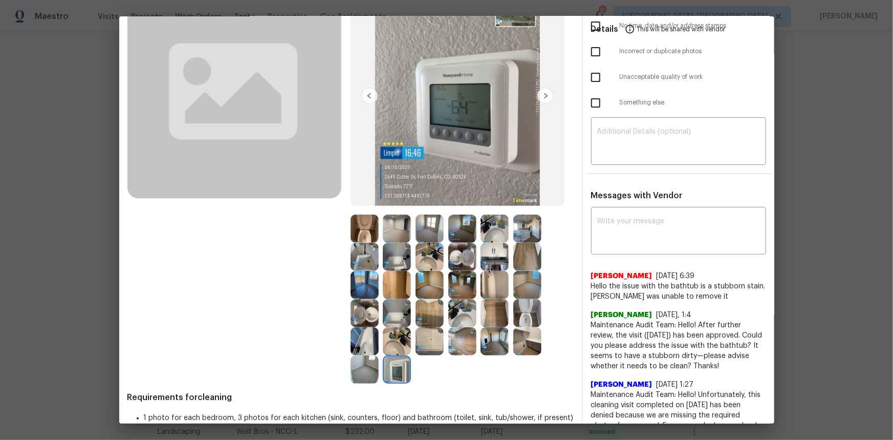
click at [389, 294] on img at bounding box center [397, 369] width 28 height 28
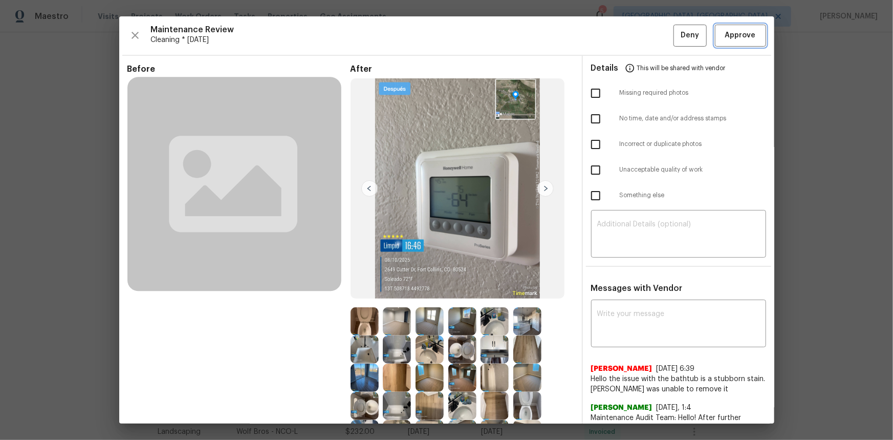
click at [635, 39] on span "Approve" at bounding box center [740, 35] width 31 height 13
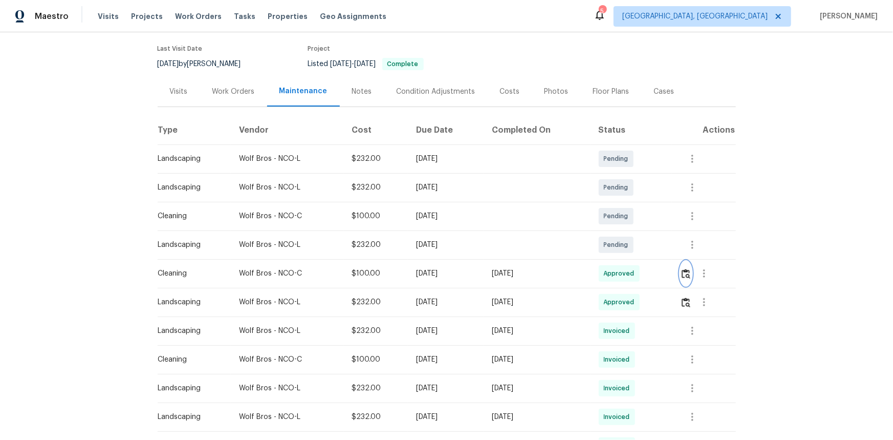
scroll to position [93, 0]
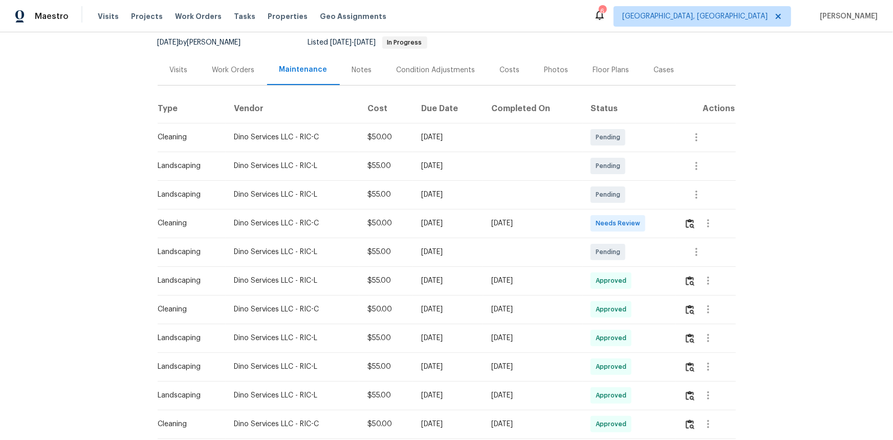
scroll to position [46, 0]
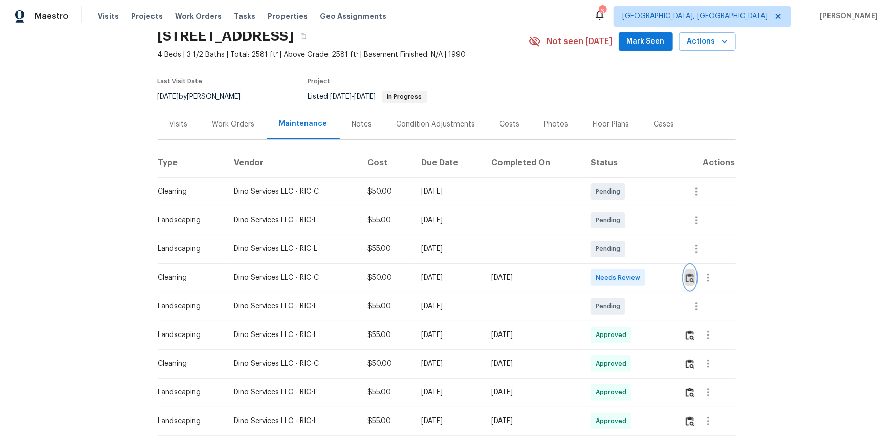
click at [635, 278] on img "button" at bounding box center [690, 278] width 9 height 10
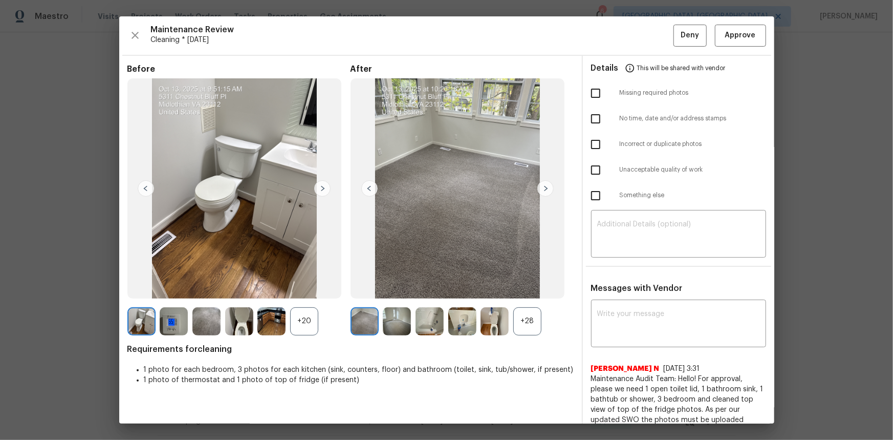
click at [525, 294] on div "+28" at bounding box center [527, 321] width 28 height 28
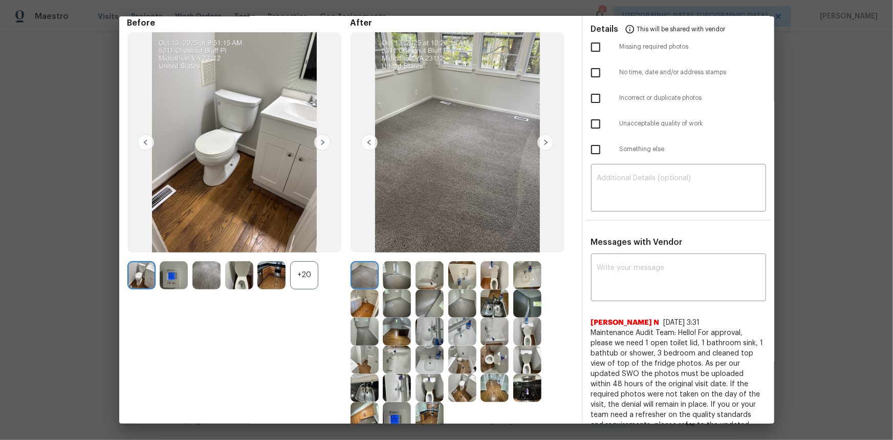
click at [390, 294] on img at bounding box center [397, 416] width 28 height 28
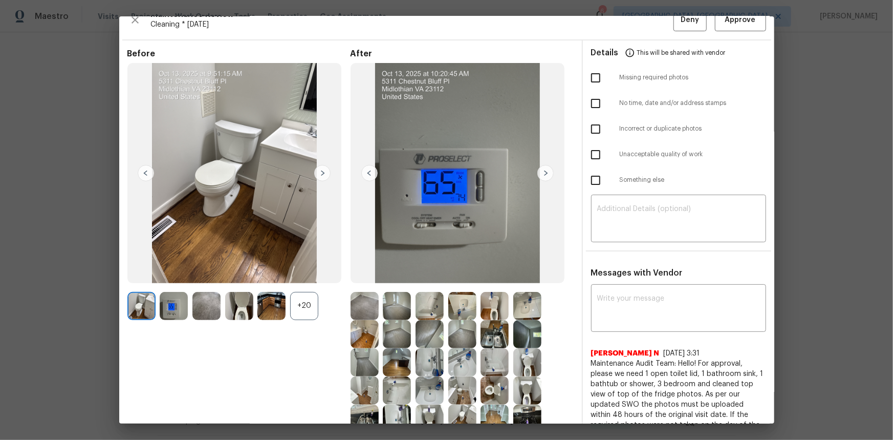
scroll to position [0, 0]
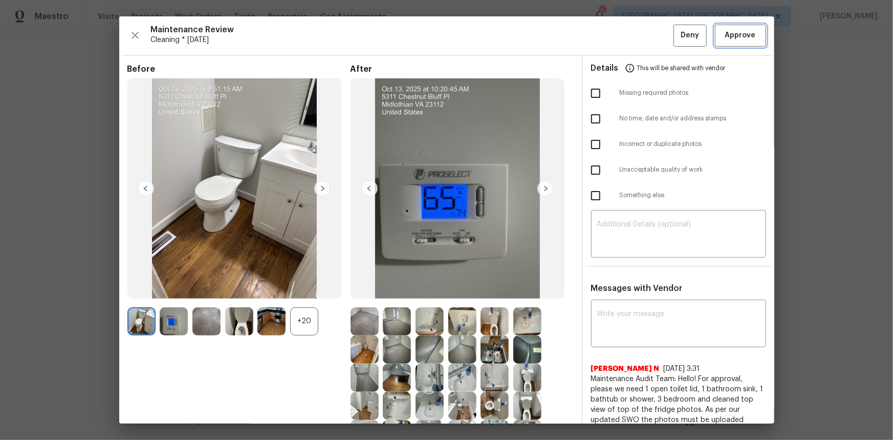
click at [635, 37] on span "Approve" at bounding box center [740, 35] width 31 height 13
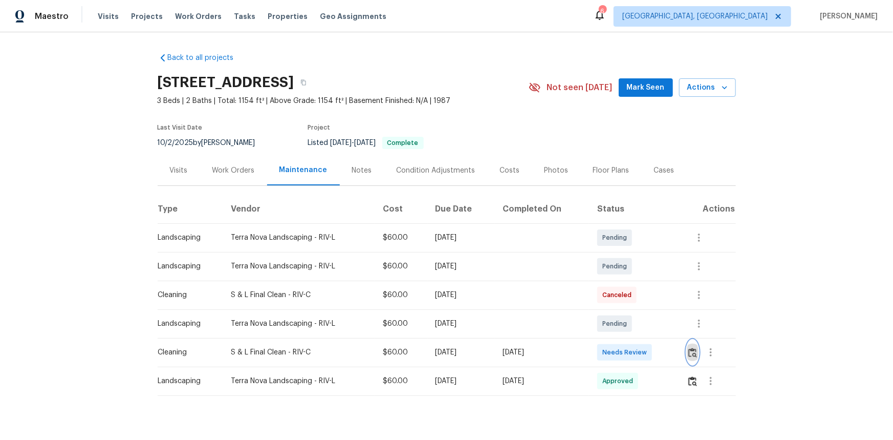
click at [635, 294] on img "button" at bounding box center [693, 353] width 9 height 10
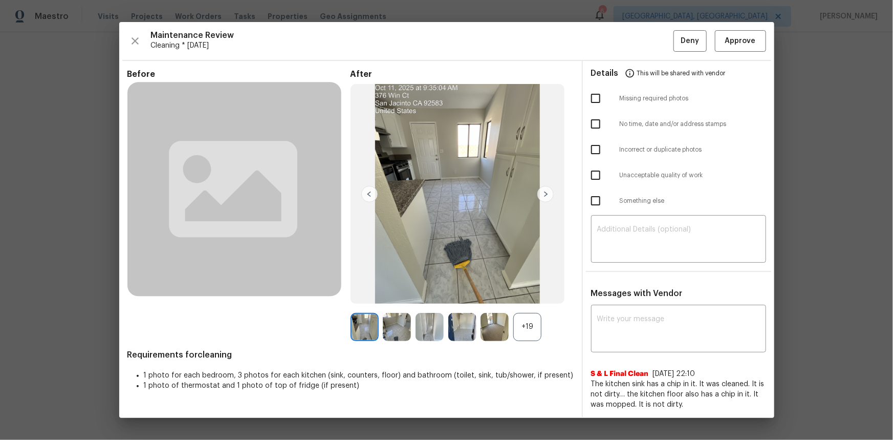
click at [529, 294] on div "+19" at bounding box center [527, 327] width 28 height 28
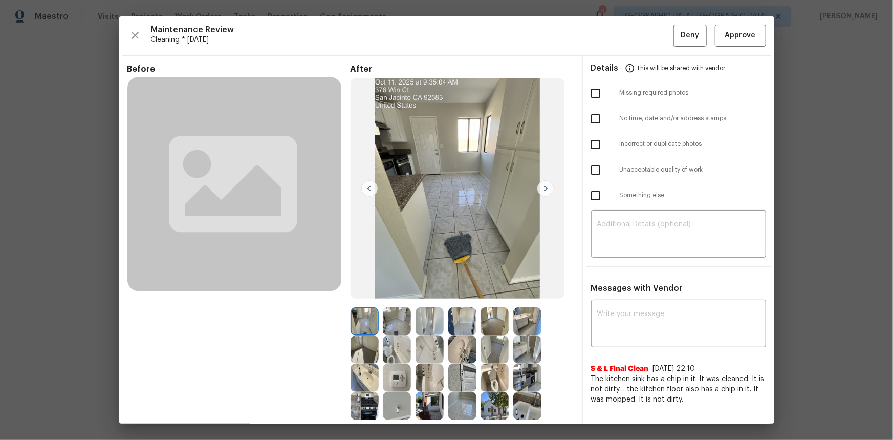
click at [391, 294] on img at bounding box center [397, 377] width 28 height 28
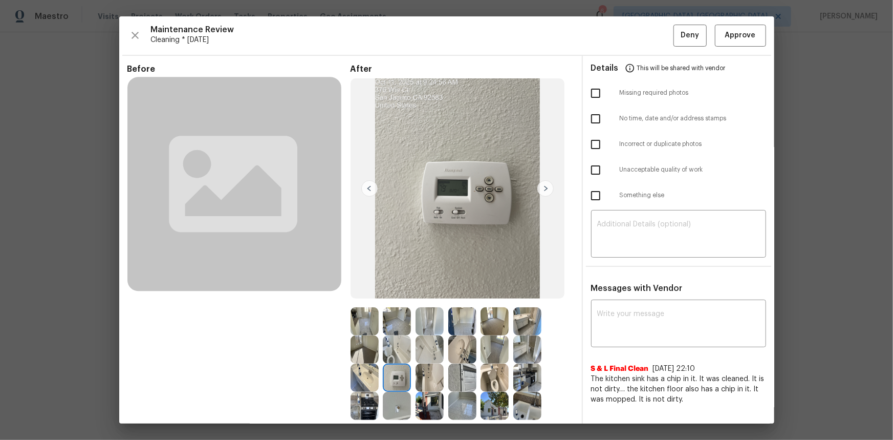
click at [392, 294] on img at bounding box center [397, 377] width 28 height 28
click at [635, 36] on span "Approve" at bounding box center [740, 35] width 35 height 13
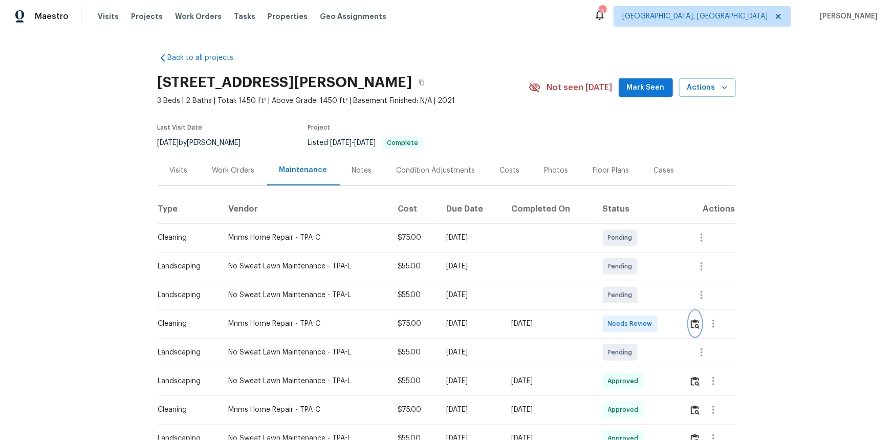
click at [635, 294] on img "button" at bounding box center [695, 324] width 9 height 10
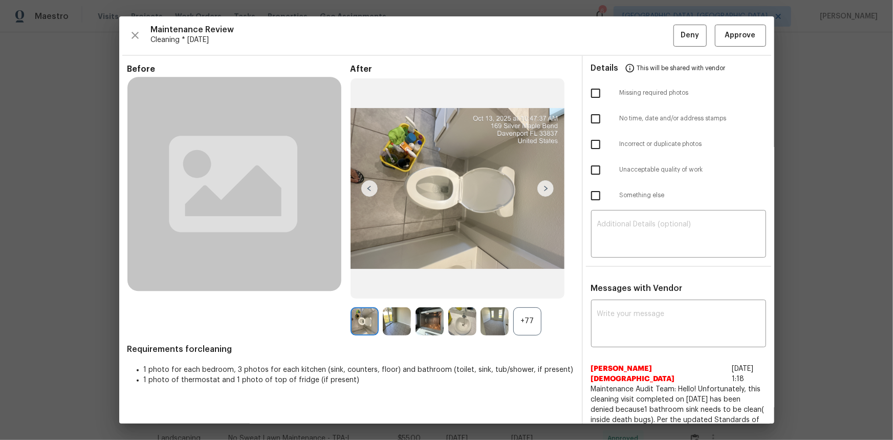
click at [532, 294] on div "+77" at bounding box center [527, 321] width 28 height 28
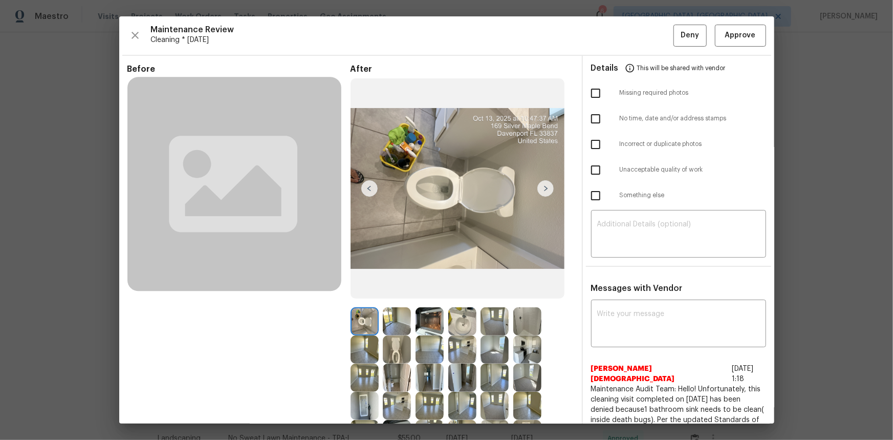
scroll to position [139, 0]
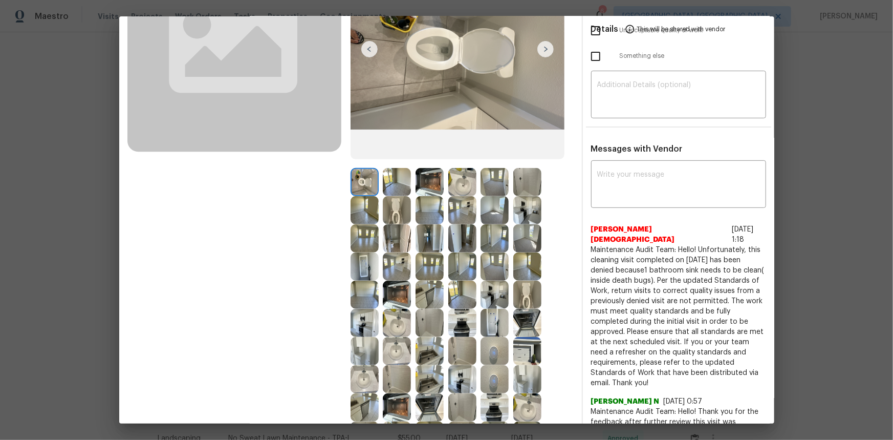
click at [486, 294] on img at bounding box center [495, 351] width 28 height 28
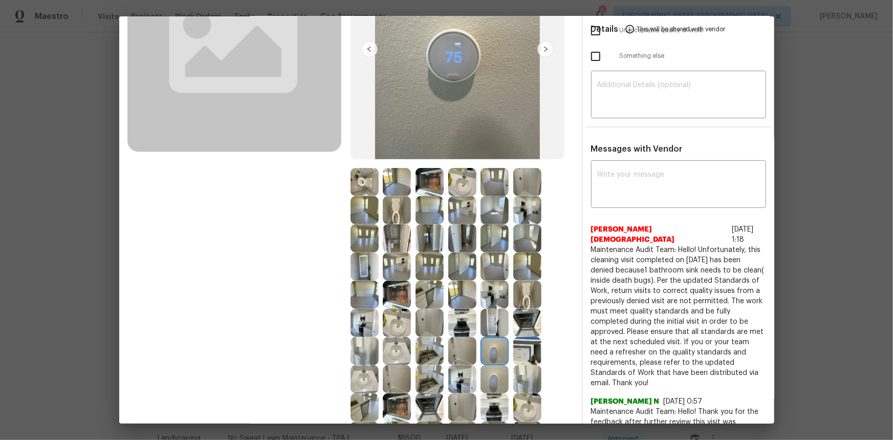
click at [486, 294] on img at bounding box center [495, 351] width 28 height 28
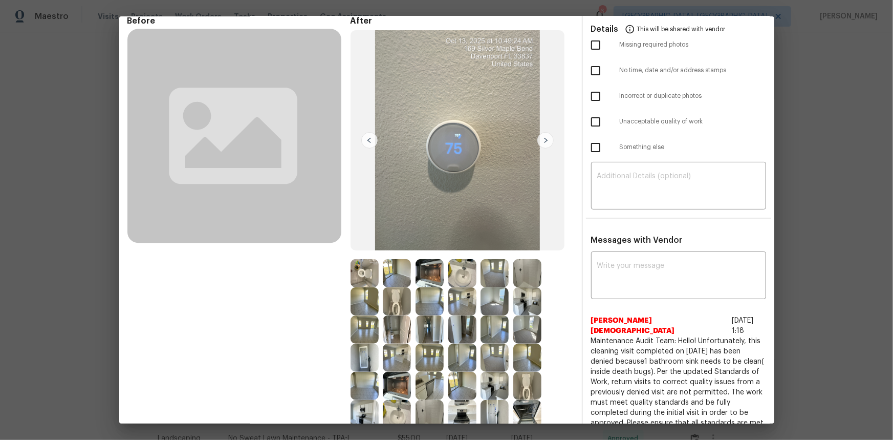
scroll to position [0, 0]
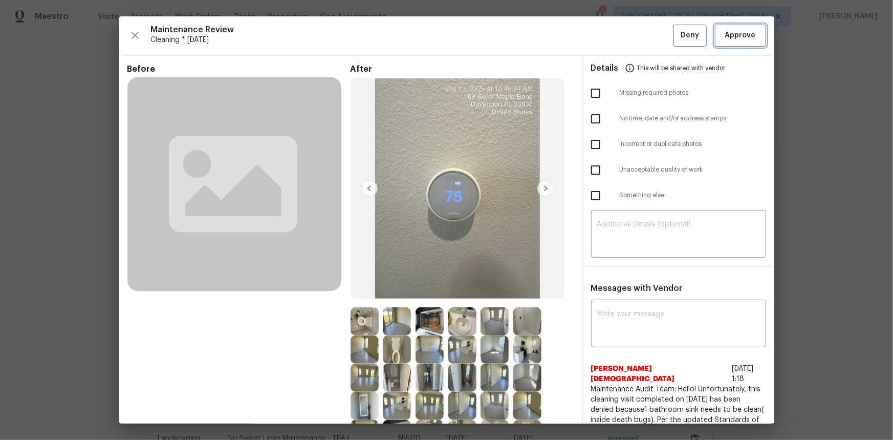
click at [635, 36] on span "Approve" at bounding box center [740, 35] width 31 height 13
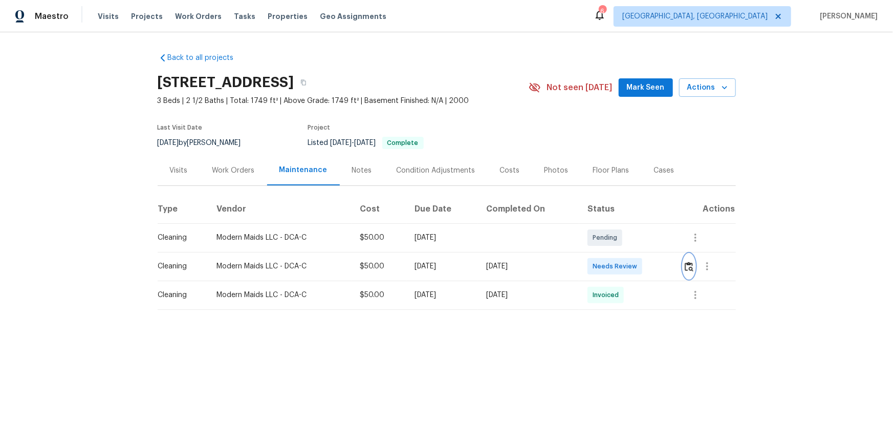
click at [635, 262] on img "button" at bounding box center [689, 267] width 9 height 10
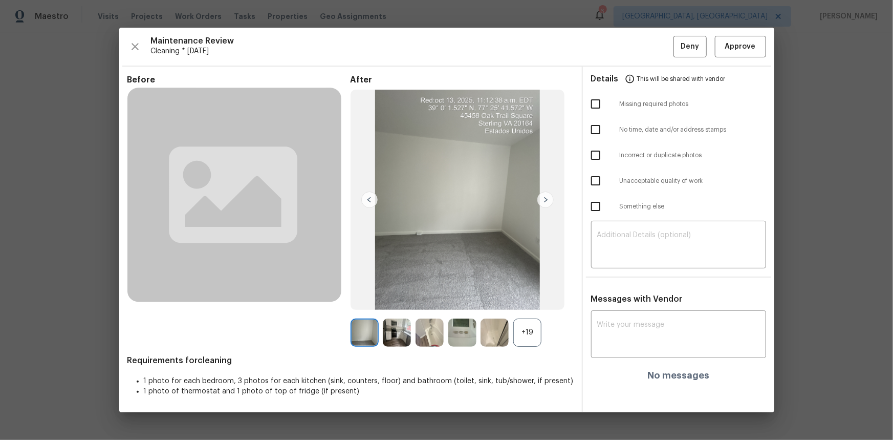
click at [516, 294] on div "+19" at bounding box center [527, 332] width 28 height 28
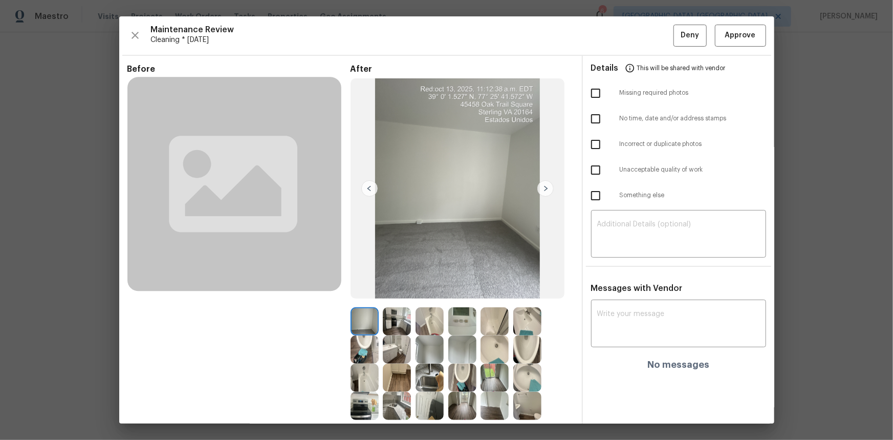
click at [469, 294] on img at bounding box center [462, 321] width 28 height 28
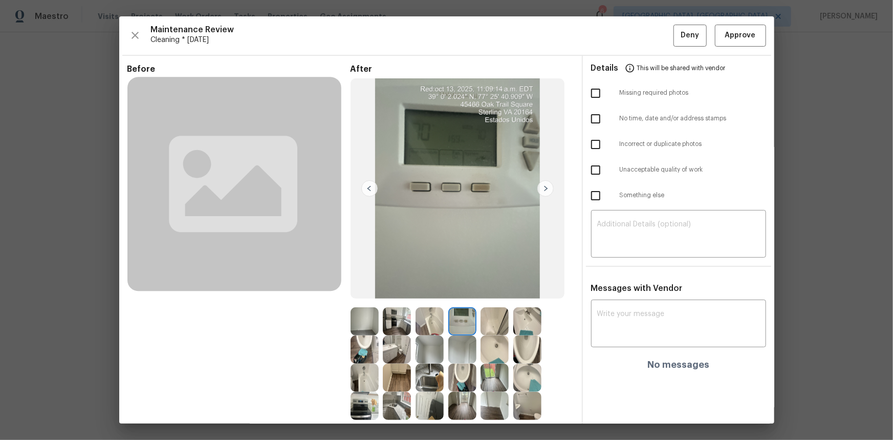
click at [467, 294] on img at bounding box center [462, 321] width 28 height 28
click at [635, 39] on span "Approve" at bounding box center [740, 35] width 31 height 13
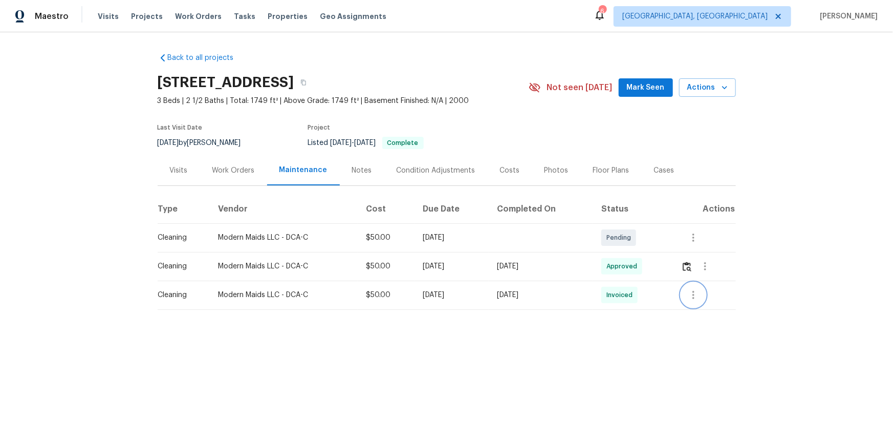
click at [635, 294] on icon "button" at bounding box center [694, 295] width 12 height 12
click at [635, 294] on li "View details" at bounding box center [717, 311] width 72 height 17
click at [635, 276] on div at bounding box center [446, 220] width 893 height 440
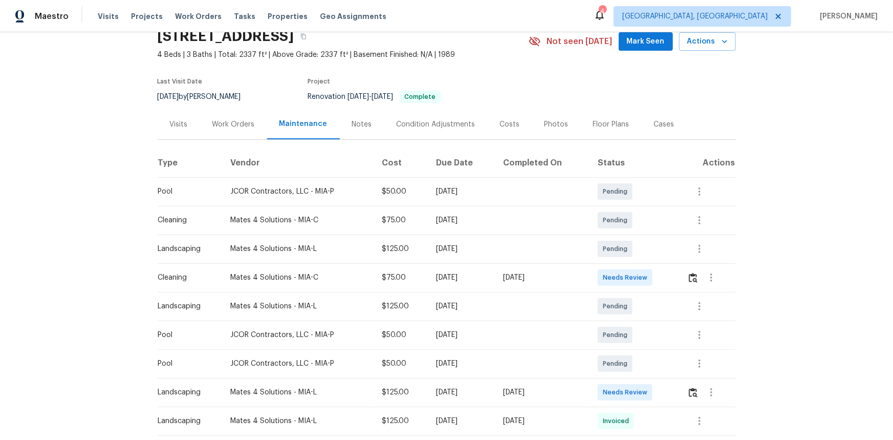
scroll to position [93, 0]
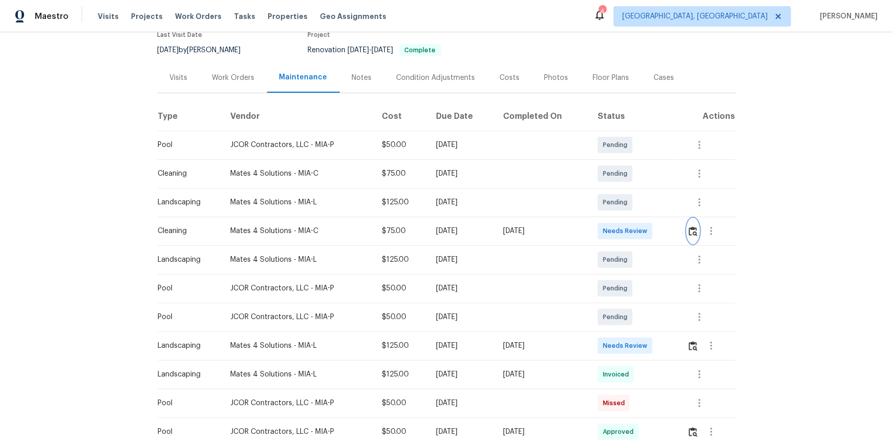
click at [694, 234] on img "button" at bounding box center [693, 231] width 9 height 10
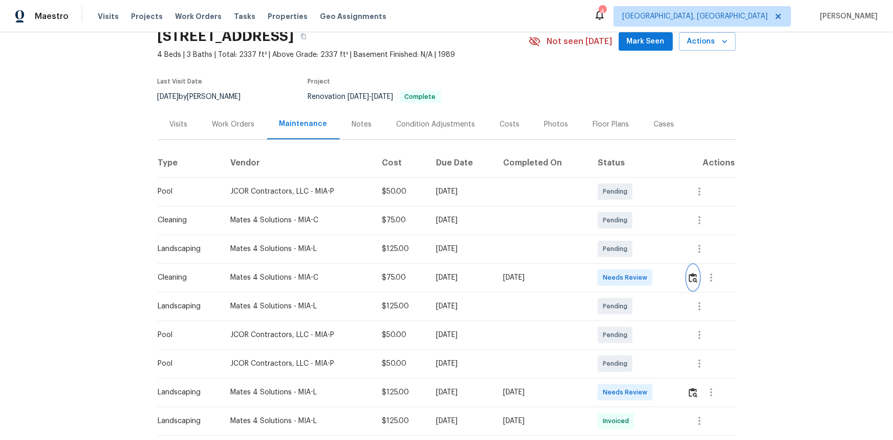
scroll to position [0, 0]
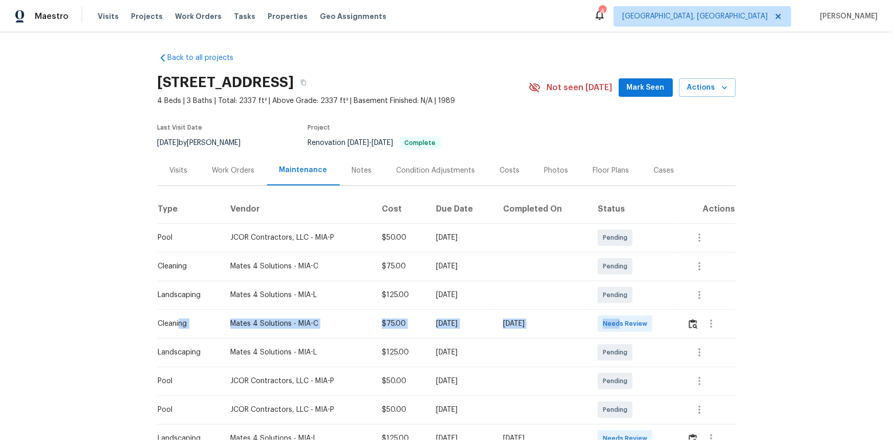
drag, startPoint x: 178, startPoint y: 322, endPoint x: 625, endPoint y: 323, distance: 447.4
click at [625, 323] on tr "Cleaning Mates 4 Solutions - MIA-C $75.00 [DATE] [DATE] Needs Review" at bounding box center [447, 323] width 578 height 29
click at [695, 324] on img "button" at bounding box center [693, 324] width 9 height 10
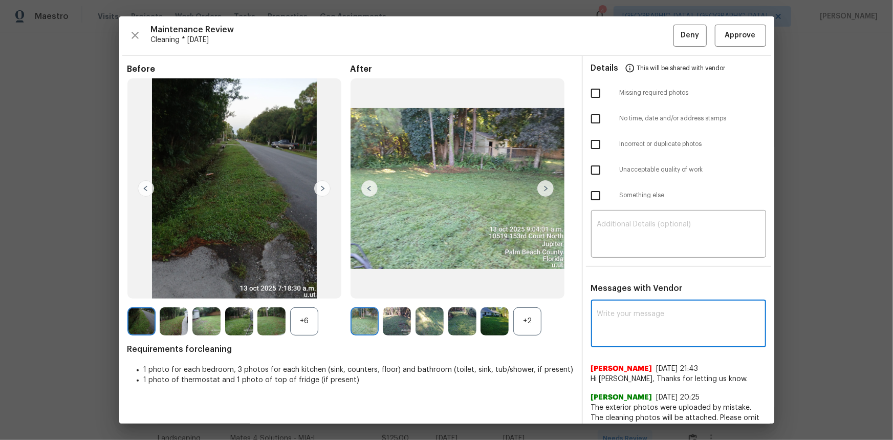
click at [607, 326] on textarea at bounding box center [678, 324] width 163 height 29
paste textarea "Maintenance Audit Team: Hello! Unfortunately, this cleaning visit completed on …"
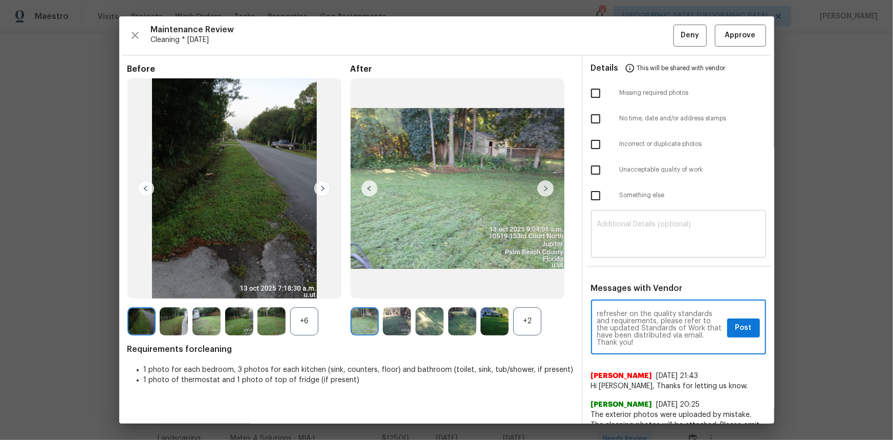
type textarea "Maintenance Audit Team: Hello! Unfortunately, this cleaning visit completed on …"
click at [592, 235] on div "​" at bounding box center [678, 234] width 175 height 45
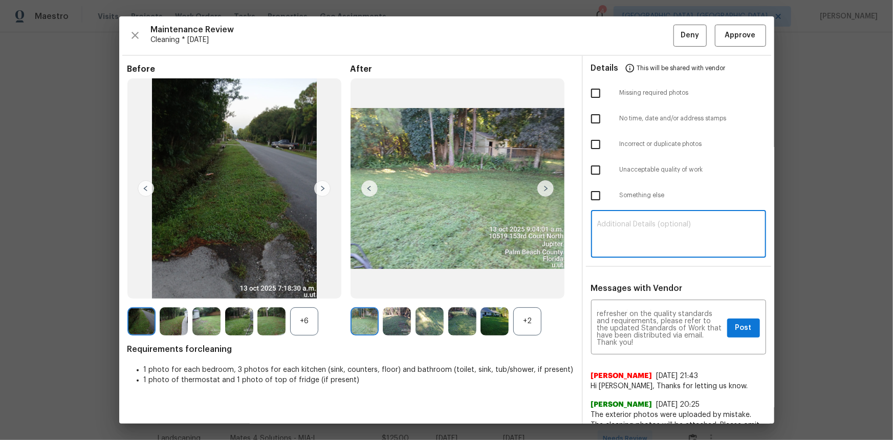
paste textarea "Maintenance Audit Team: Hello! Unfortunately, this cleaning visit completed on …"
type textarea "Maintenance Audit Team: Hello! Unfortunately, this cleaning visit completed on …"
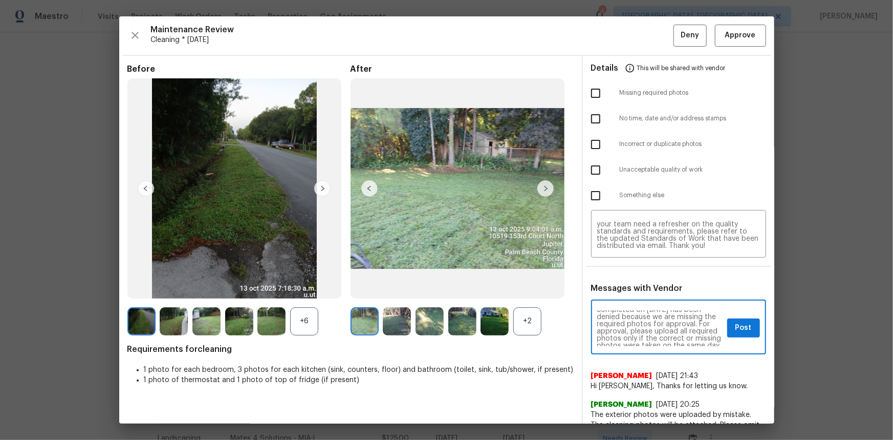
scroll to position [37, 0]
click at [738, 325] on span "Post" at bounding box center [744, 328] width 16 height 13
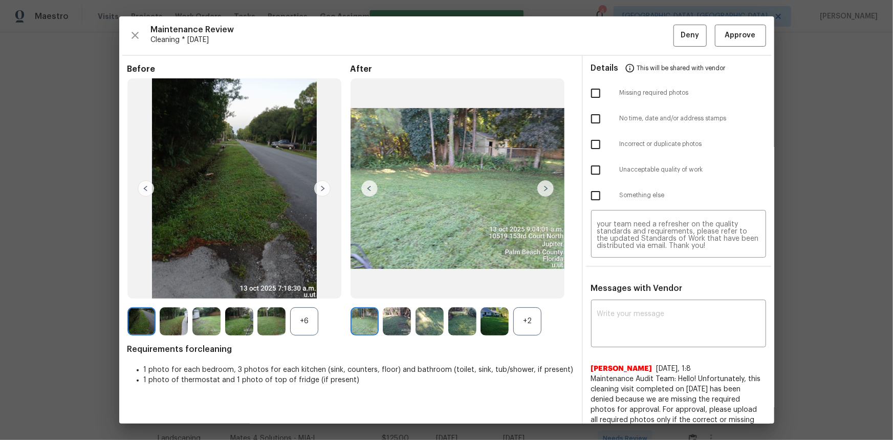
scroll to position [0, 0]
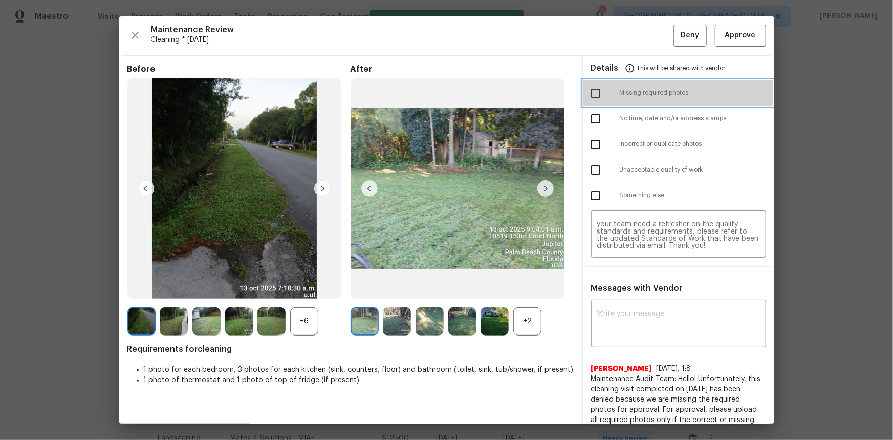
click at [604, 92] on div at bounding box center [605, 93] width 29 height 22
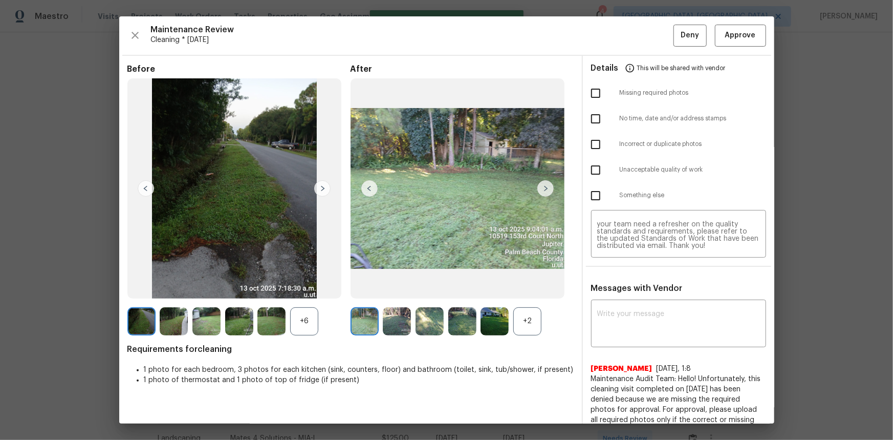
click at [593, 92] on input "checkbox" at bounding box center [596, 93] width 22 height 22
checkbox input "true"
click at [690, 36] on span "Deny" at bounding box center [690, 35] width 18 height 13
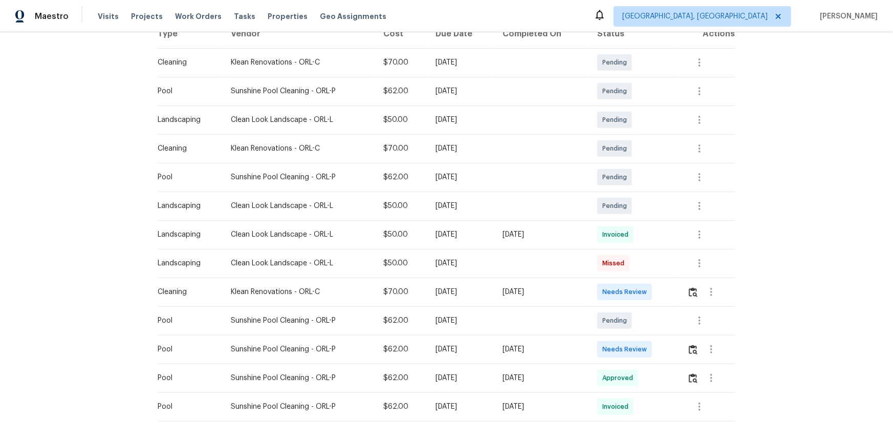
scroll to position [186, 0]
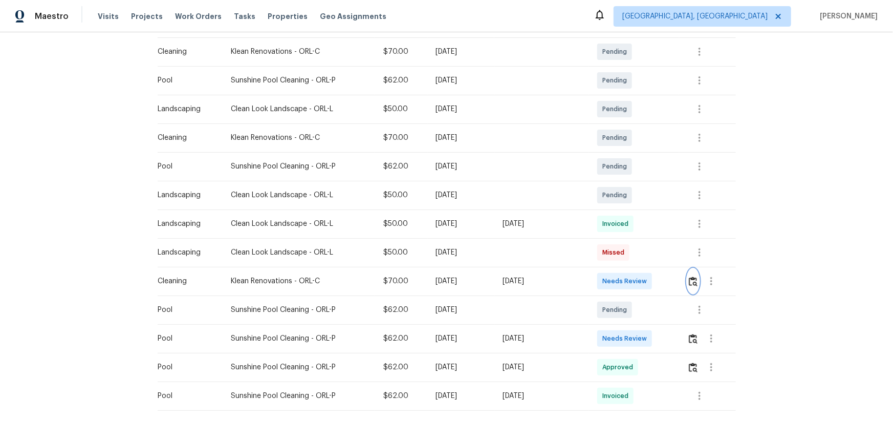
click at [635, 280] on img "button" at bounding box center [693, 281] width 9 height 10
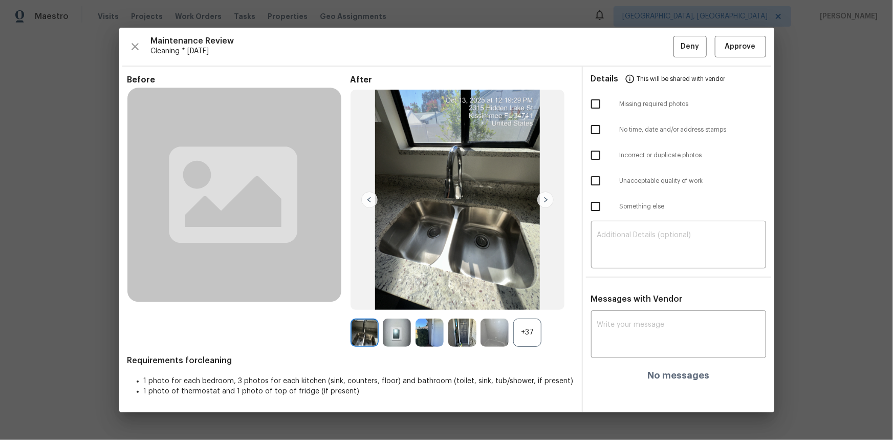
click at [532, 294] on div "+37" at bounding box center [527, 332] width 28 height 28
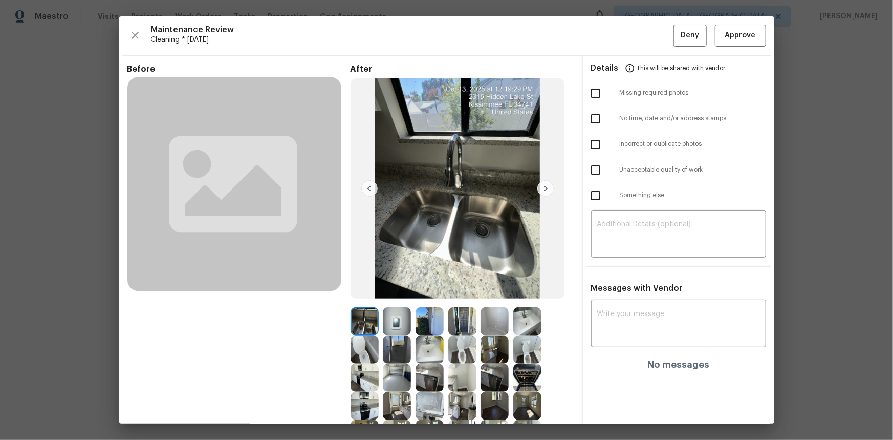
click at [404, 294] on img at bounding box center [397, 321] width 28 height 28
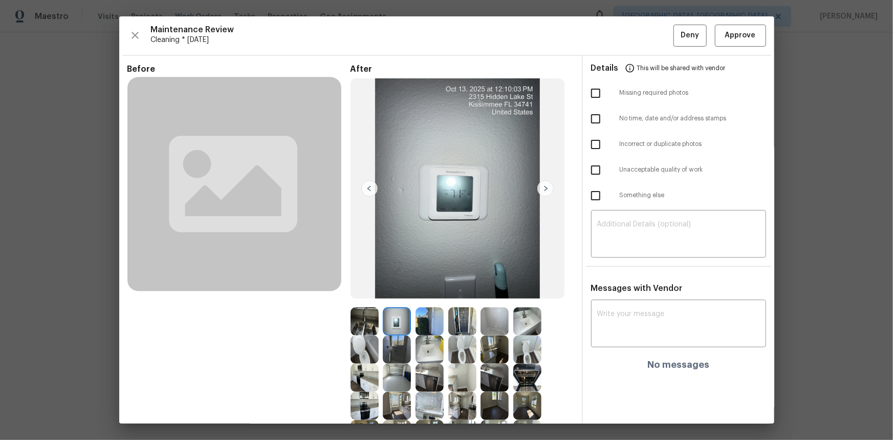
click at [400, 294] on img at bounding box center [397, 321] width 28 height 28
click at [635, 36] on span "Approve" at bounding box center [740, 35] width 31 height 13
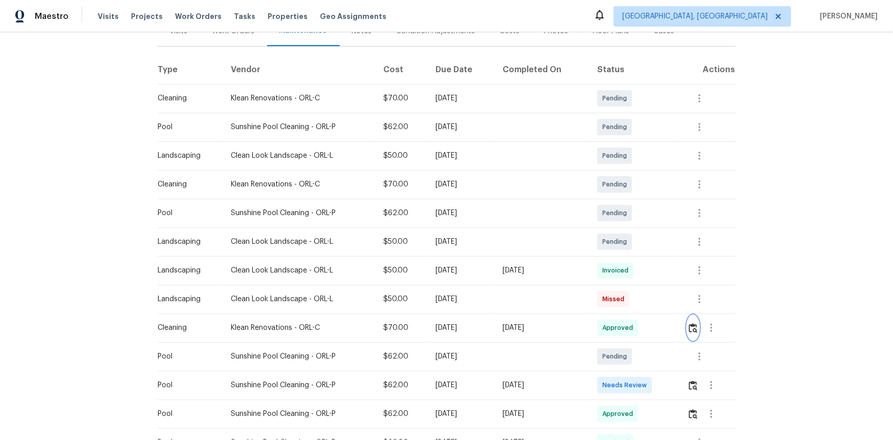
scroll to position [0, 0]
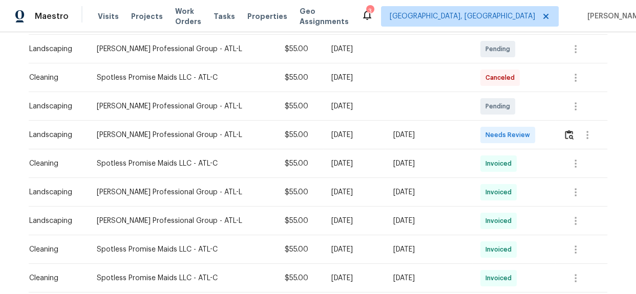
scroll to position [232, 0]
